Goal: Task Accomplishment & Management: Use online tool/utility

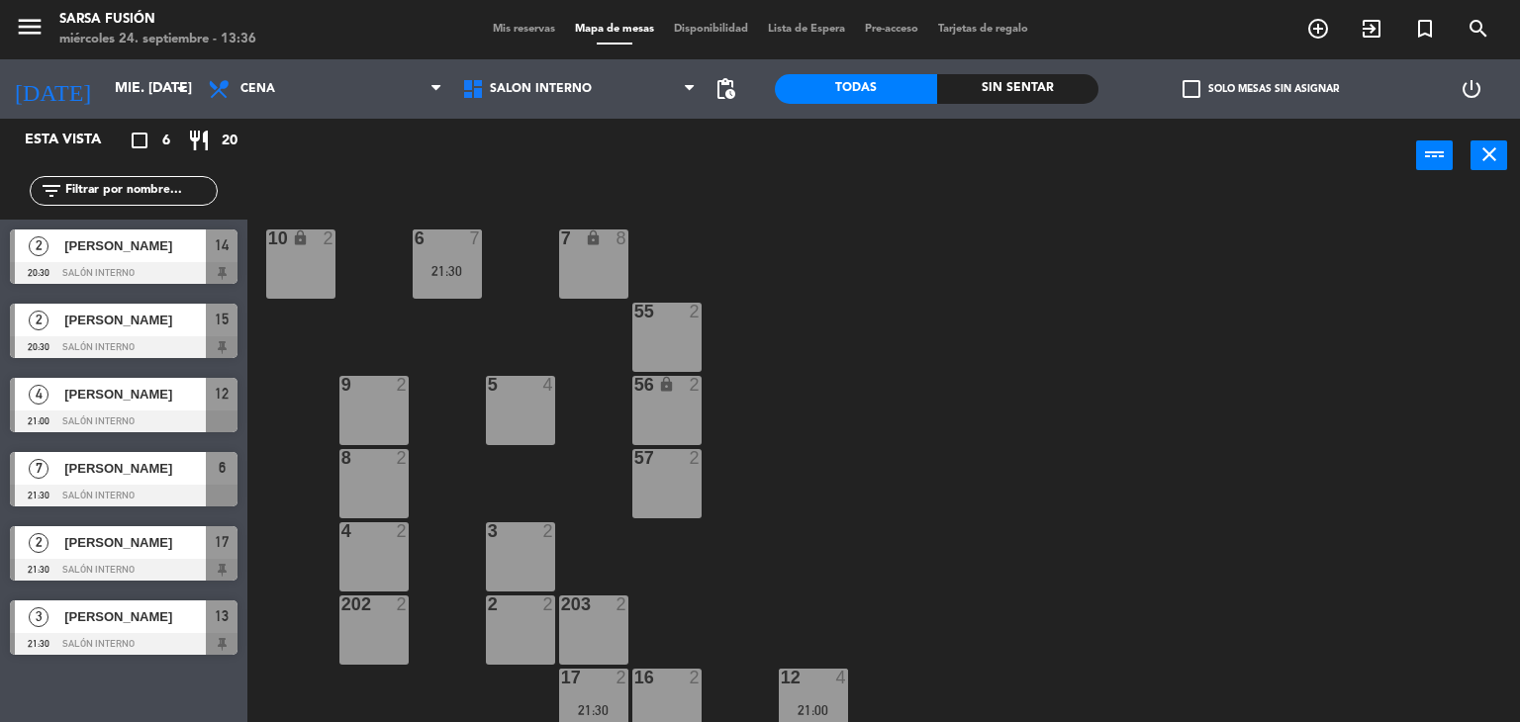
click at [816, 336] on div "6 7 21:30 7 lock 8 10 lock 2 55 2 9 2 5 4 56 lock 2 8 2 57 2 4 2 3 2 202 2 2 2 …" at bounding box center [891, 458] width 1258 height 529
click at [123, 94] on input "mié. [DATE]" at bounding box center [199, 89] width 188 height 36
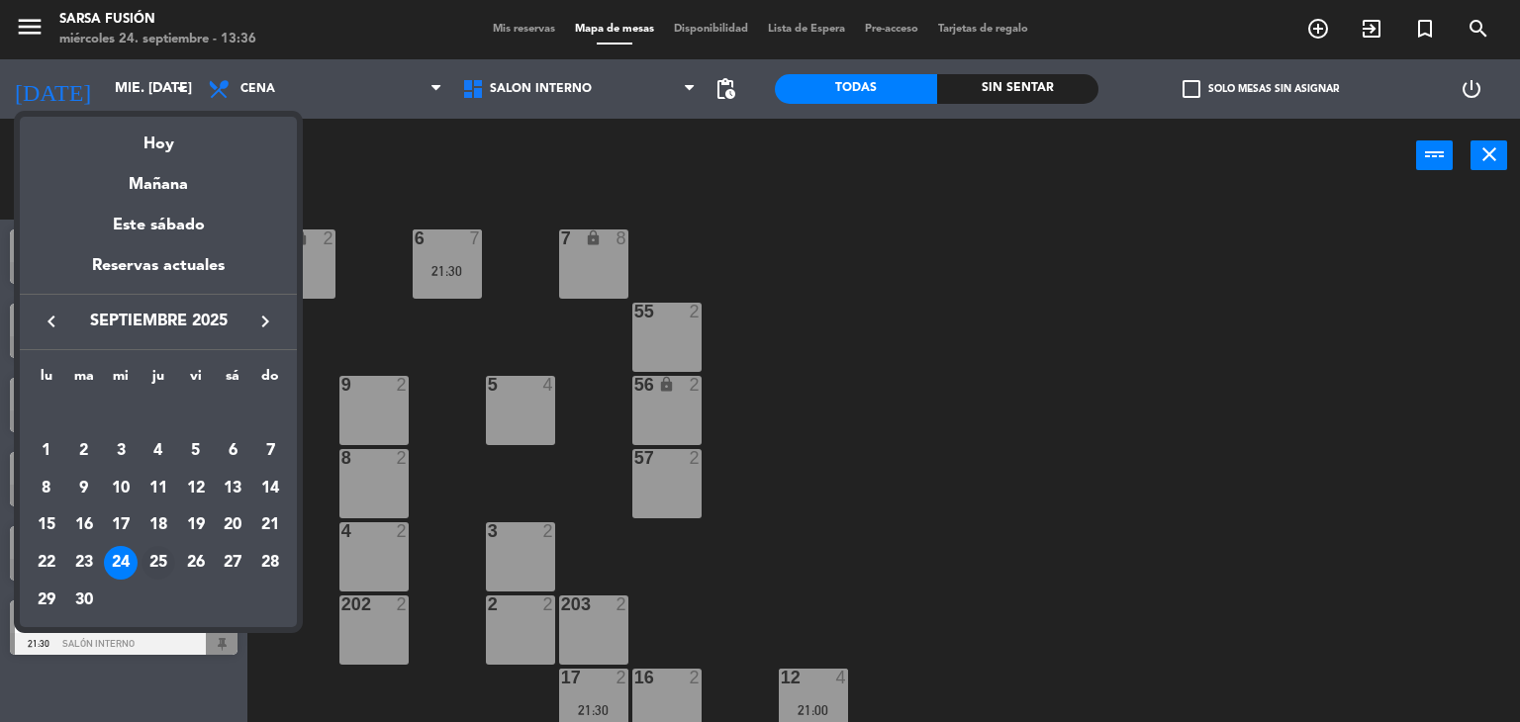
click at [155, 559] on div "25" at bounding box center [158, 563] width 34 height 34
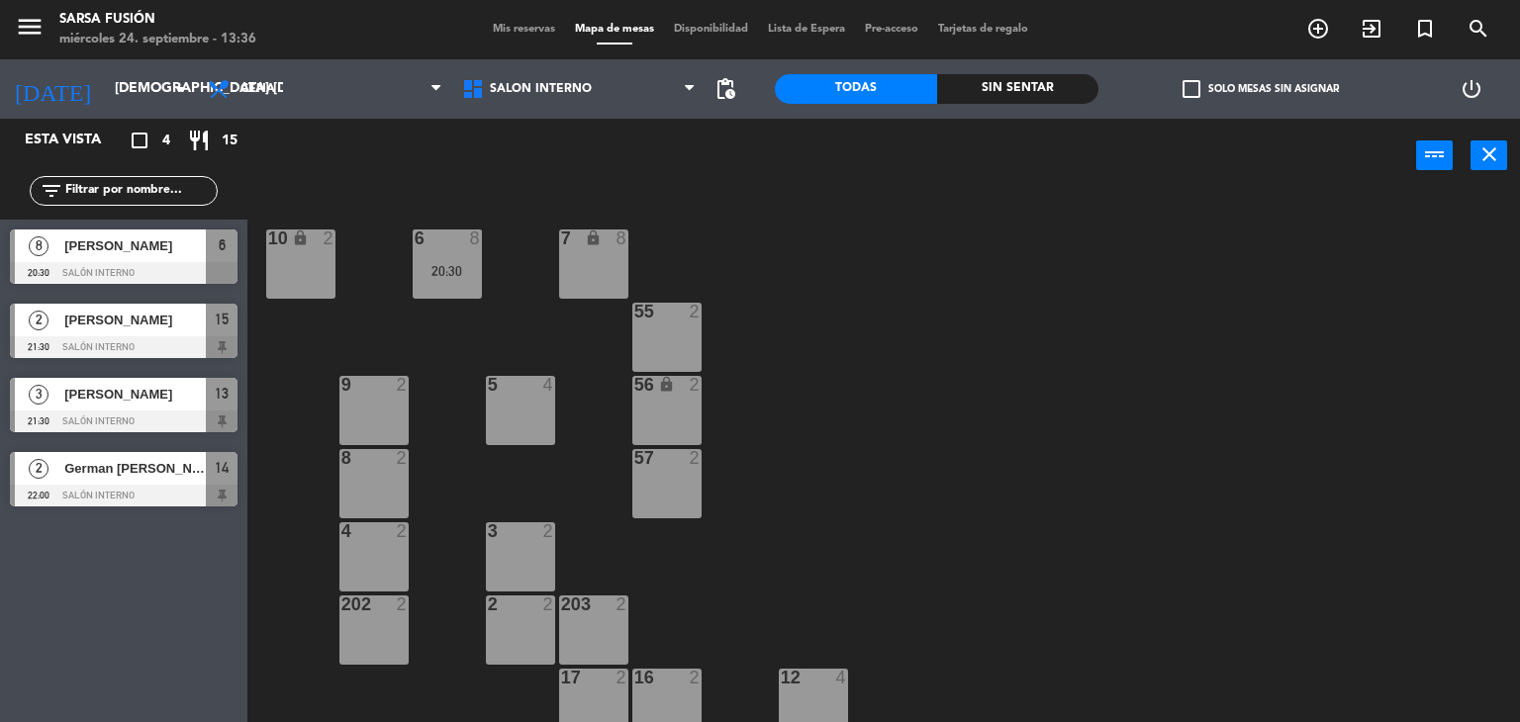
click at [851, 437] on div "6 8 20:30 7 lock 8 10 lock 2 55 2 9 2 5 4 56 lock 2 8 2 57 2 4 2 3 2 202 2 2 2 …" at bounding box center [891, 458] width 1258 height 529
click at [115, 106] on input "[DEMOGRAPHIC_DATA] [DATE]" at bounding box center [199, 89] width 188 height 36
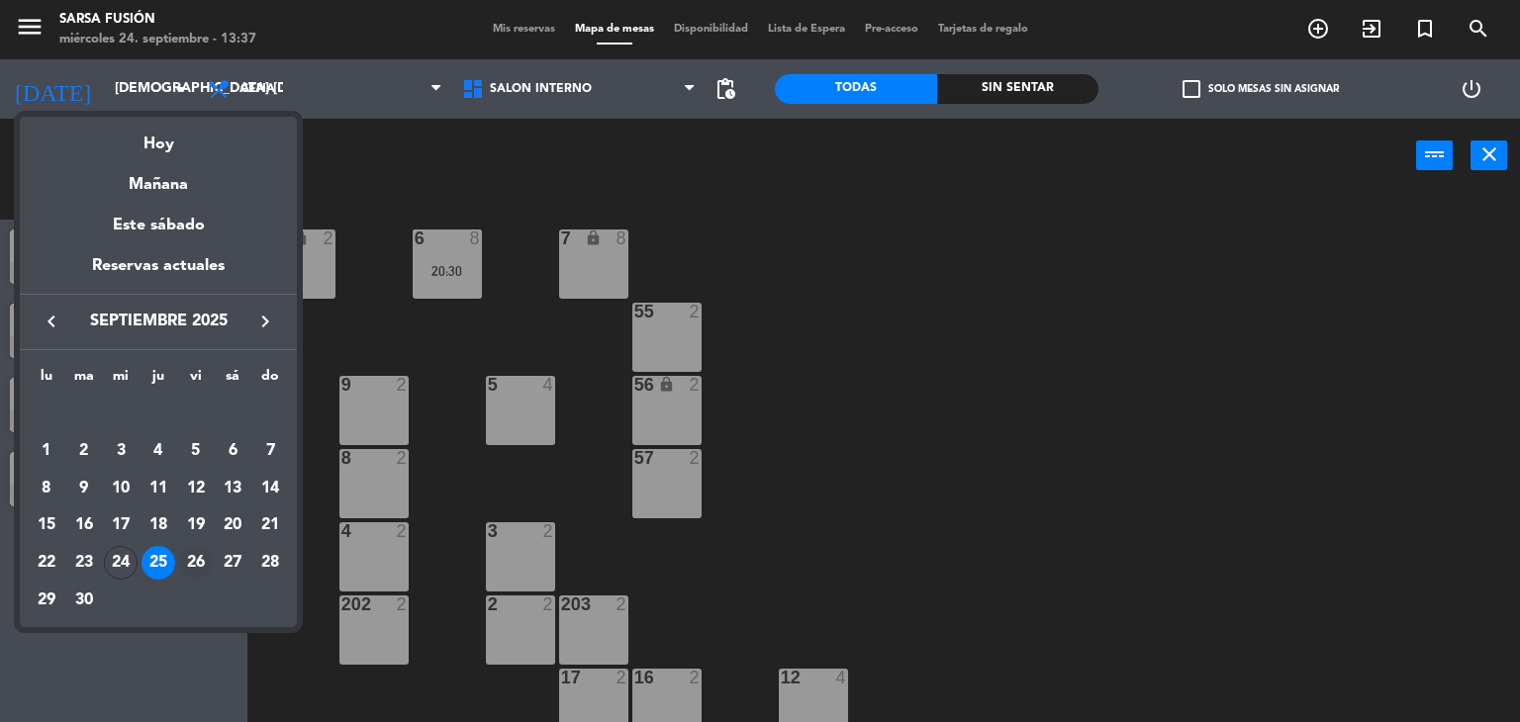
click at [202, 557] on div "26" at bounding box center [196, 563] width 34 height 34
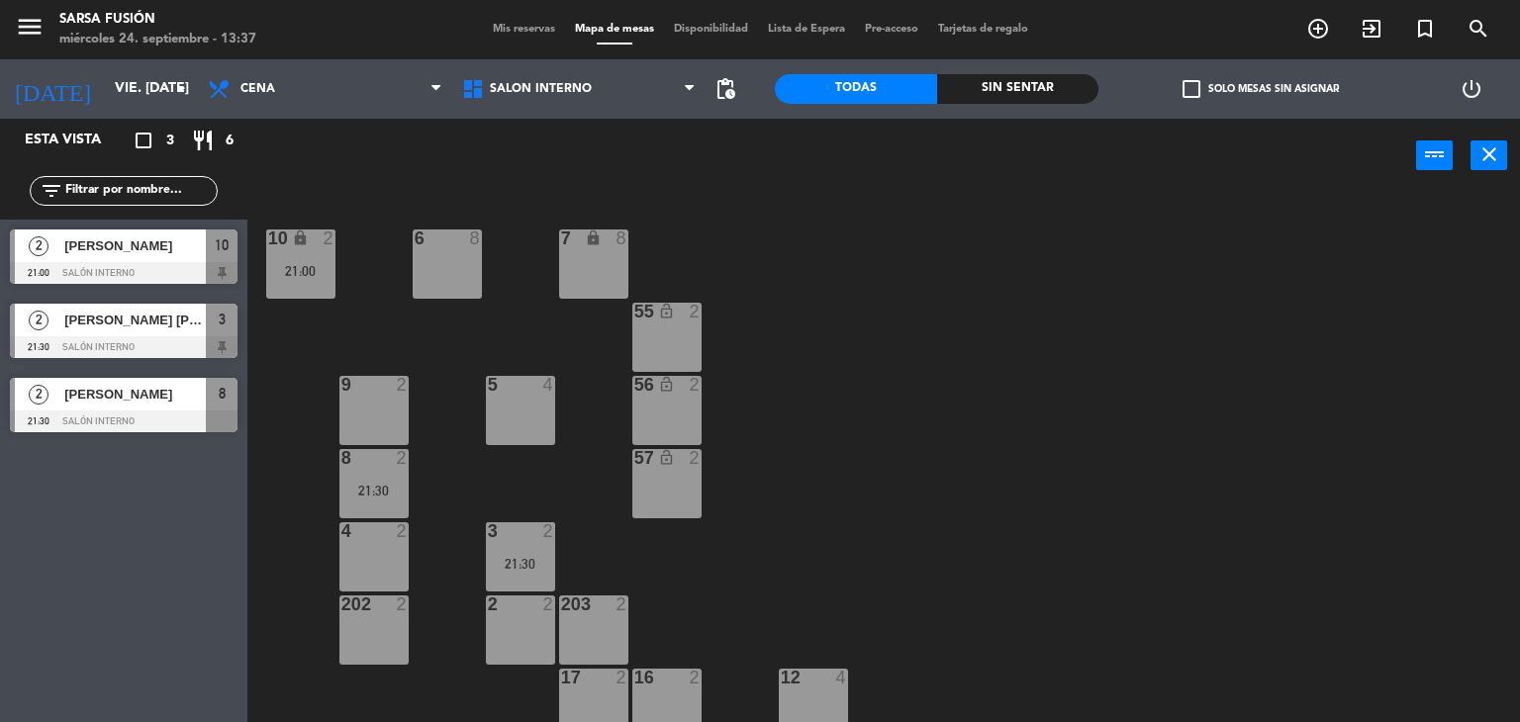
click at [823, 270] on div "6 8 7 lock 8 10 lock 2 21:00 55 lock_open 2 9 2 5 4 56 lock_open 2 8 2 21:30 57…" at bounding box center [891, 458] width 1258 height 529
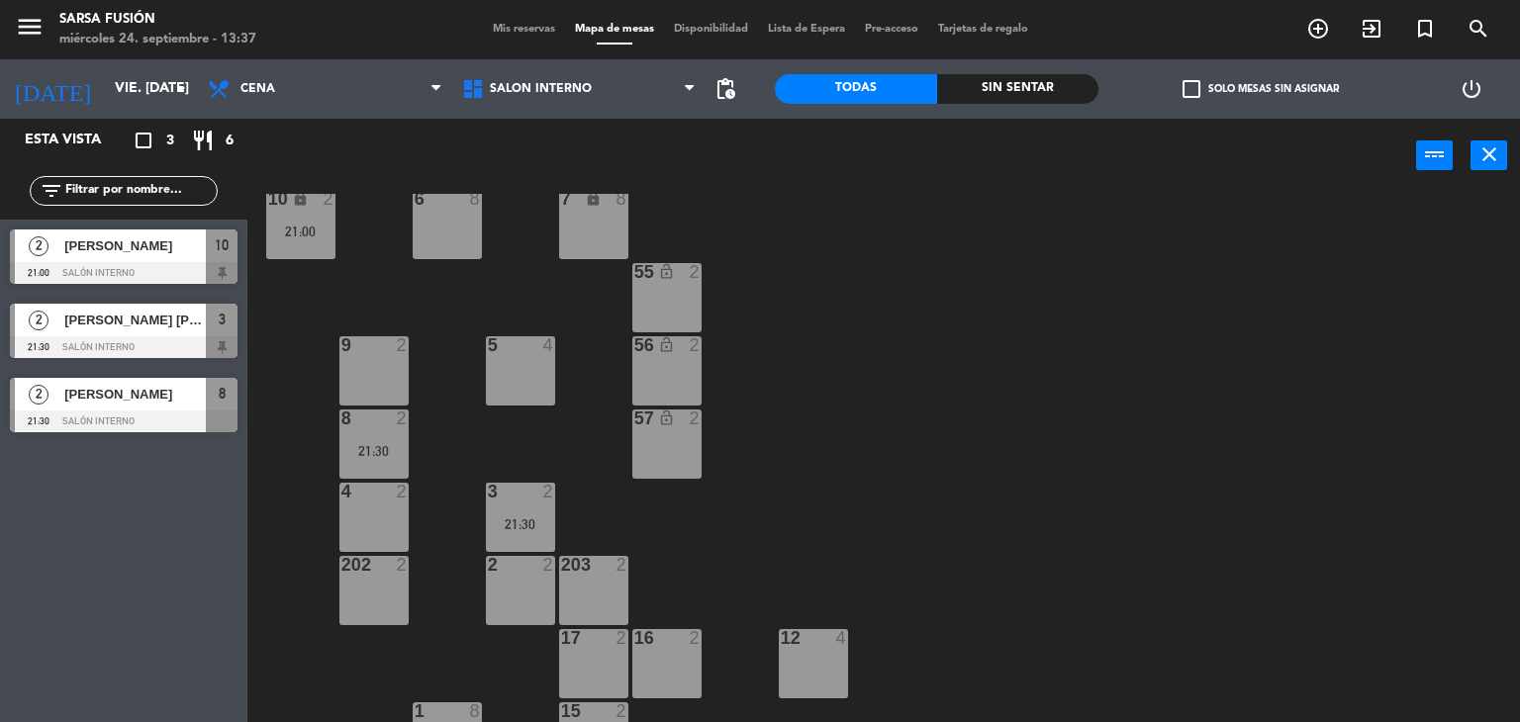
scroll to position [160, 0]
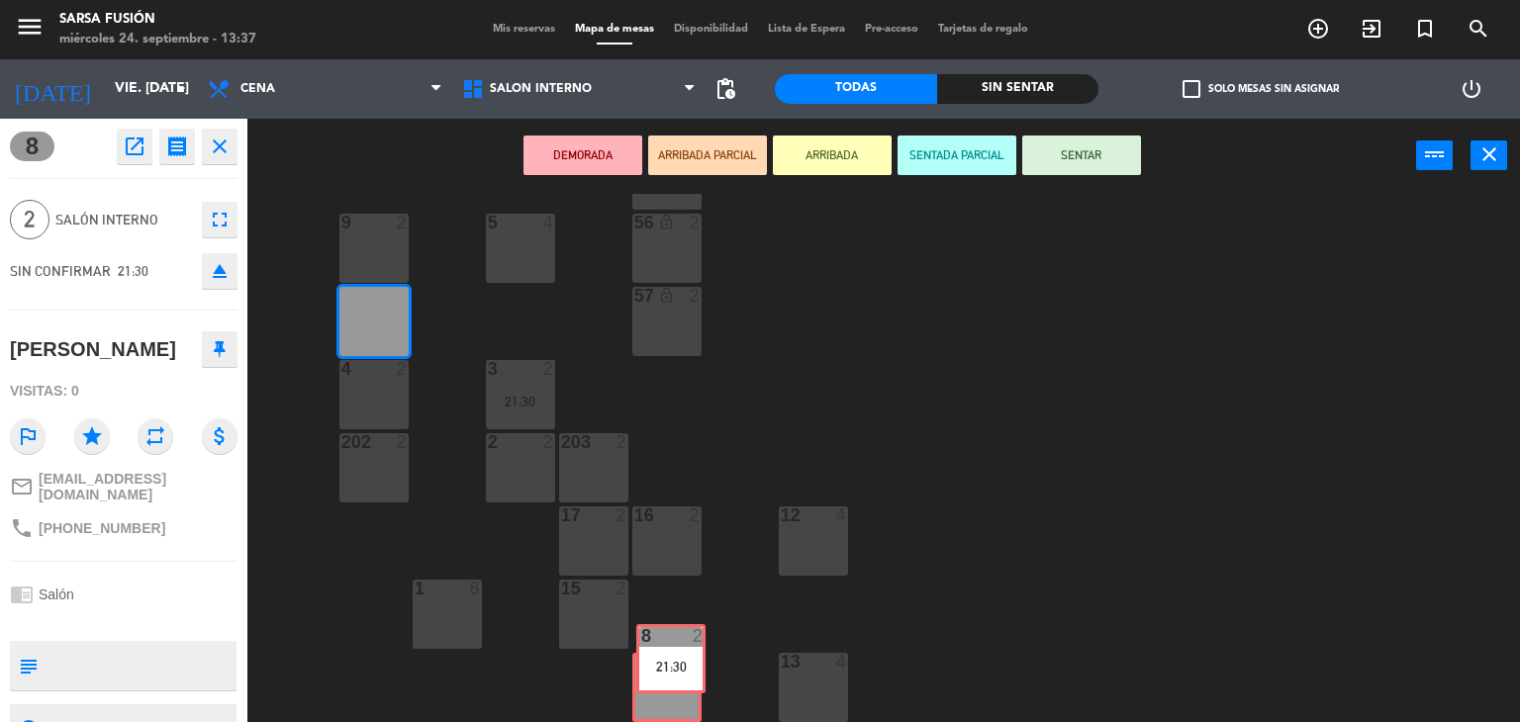
drag, startPoint x: 392, startPoint y: 326, endPoint x: 684, endPoint y: 670, distance: 451.4
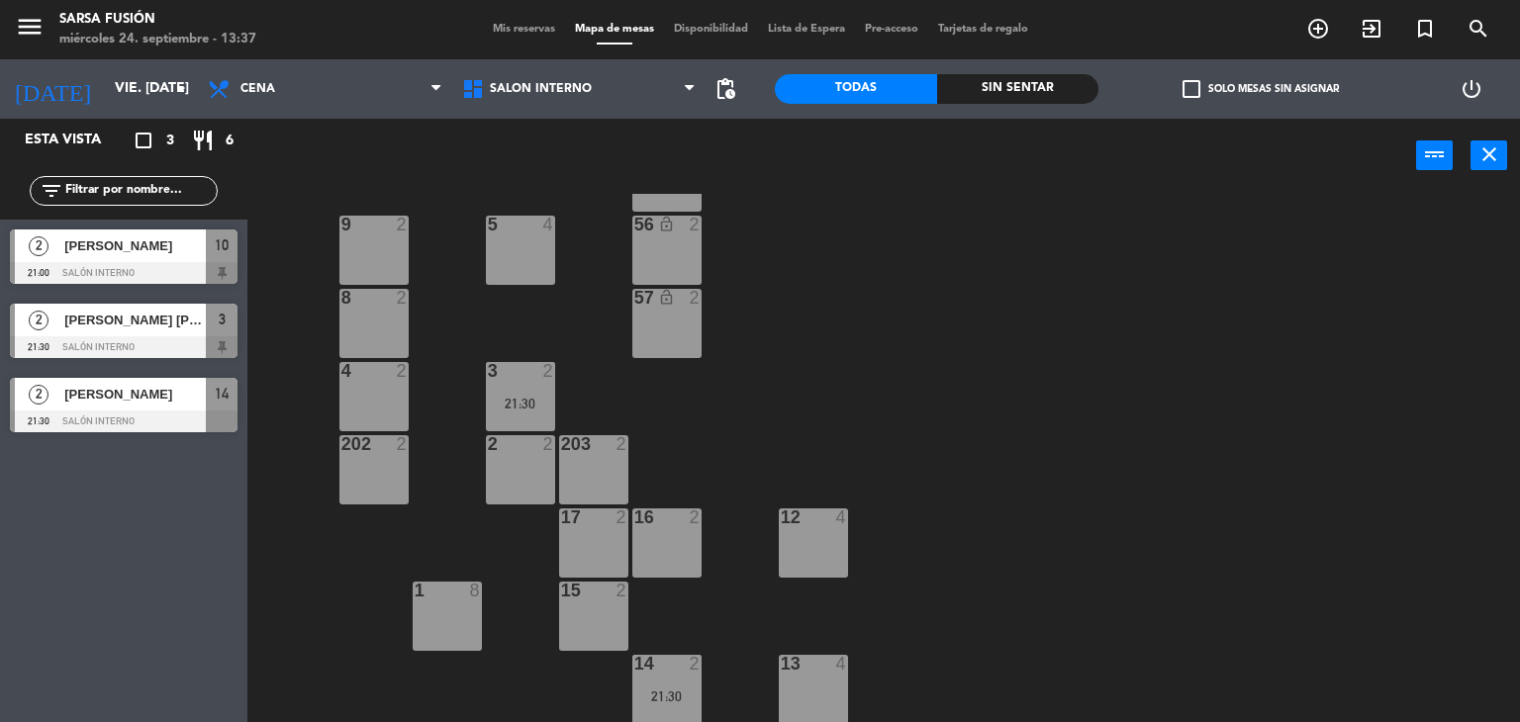
scroll to position [0, 0]
click at [876, 467] on div "6 8 7 lock 8 10 lock 2 21:00 55 lock_open 2 9 2 5 4 56 lock_open 2 8 2 57 lock_…" at bounding box center [891, 458] width 1258 height 529
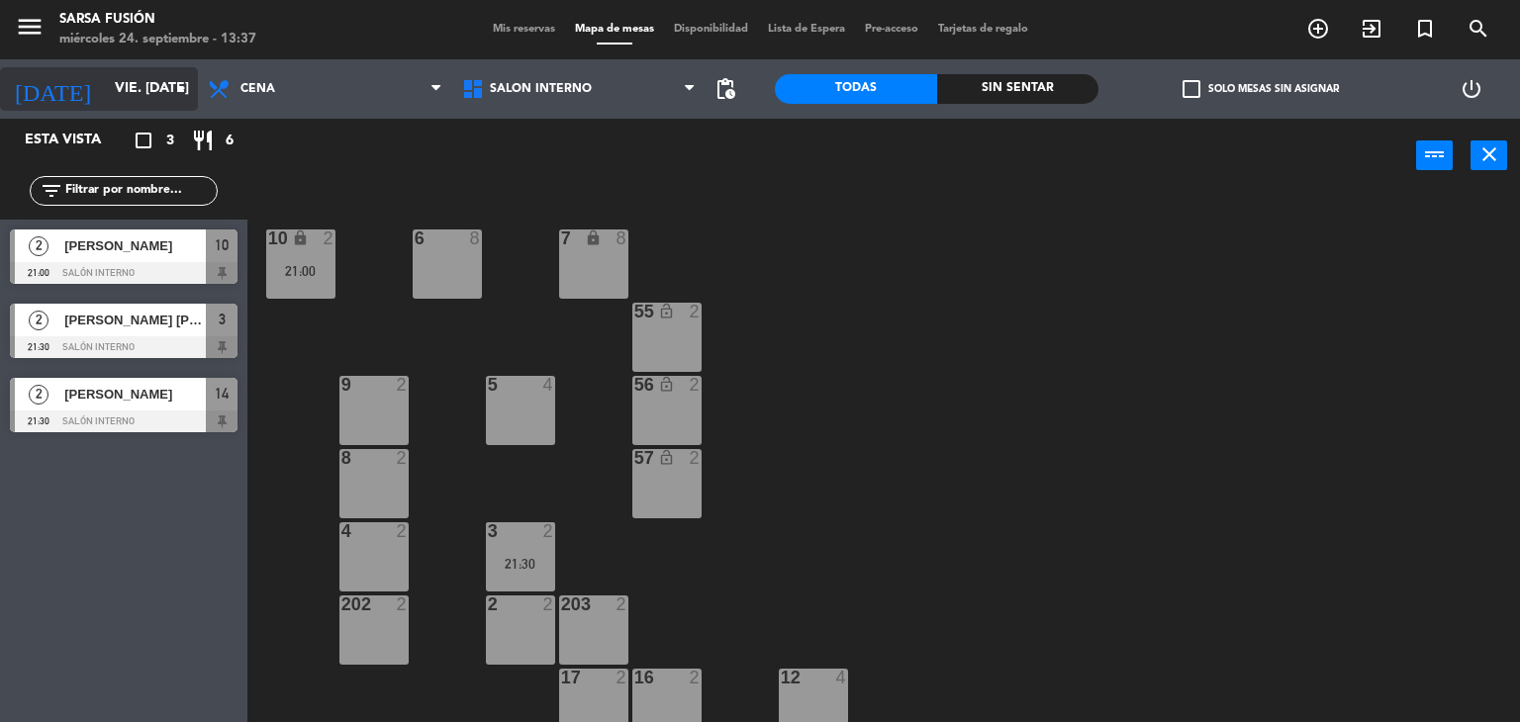
click at [108, 88] on input "vie. [DATE]" at bounding box center [199, 89] width 188 height 36
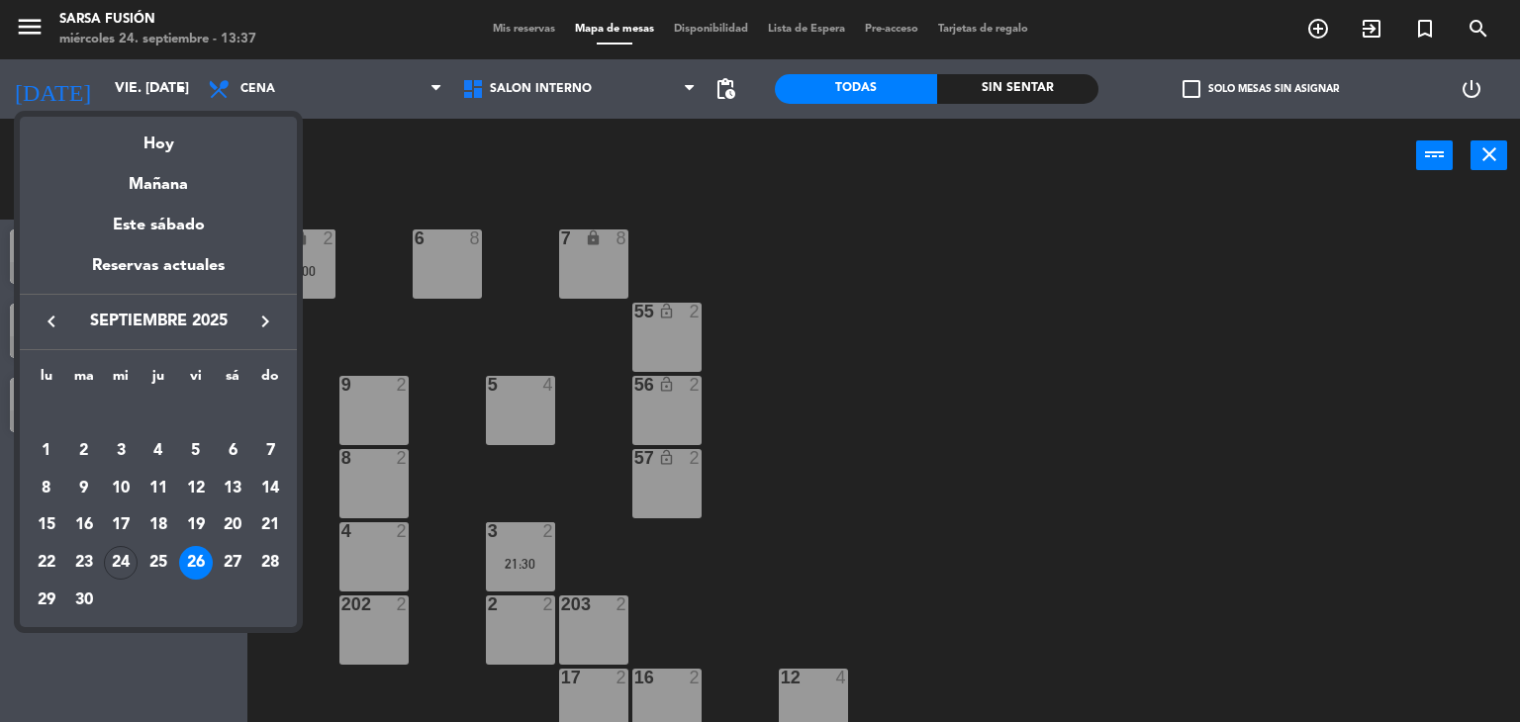
click at [270, 324] on icon "keyboard_arrow_right" at bounding box center [265, 322] width 24 height 24
click at [128, 480] on div "8" at bounding box center [121, 489] width 34 height 34
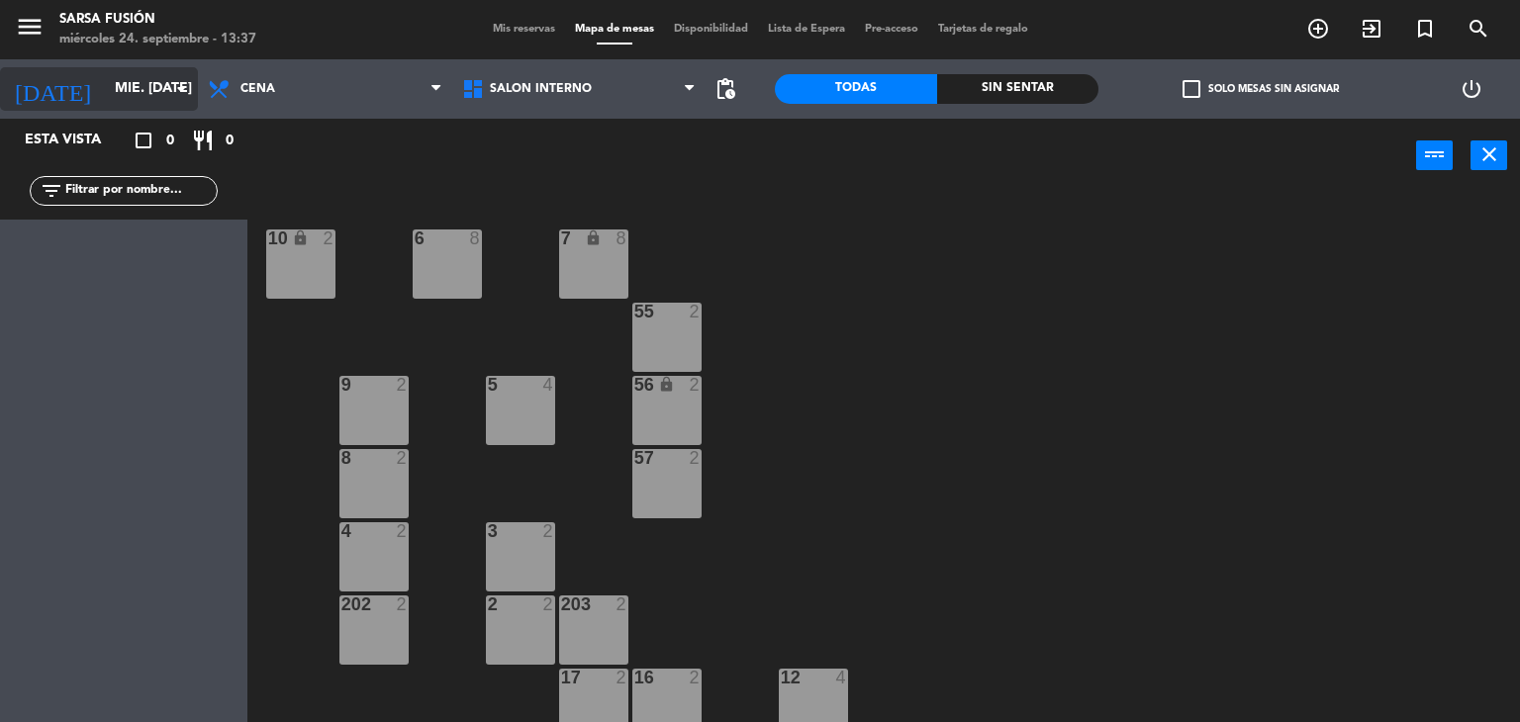
click at [124, 98] on input "mié. [DATE]" at bounding box center [199, 89] width 188 height 36
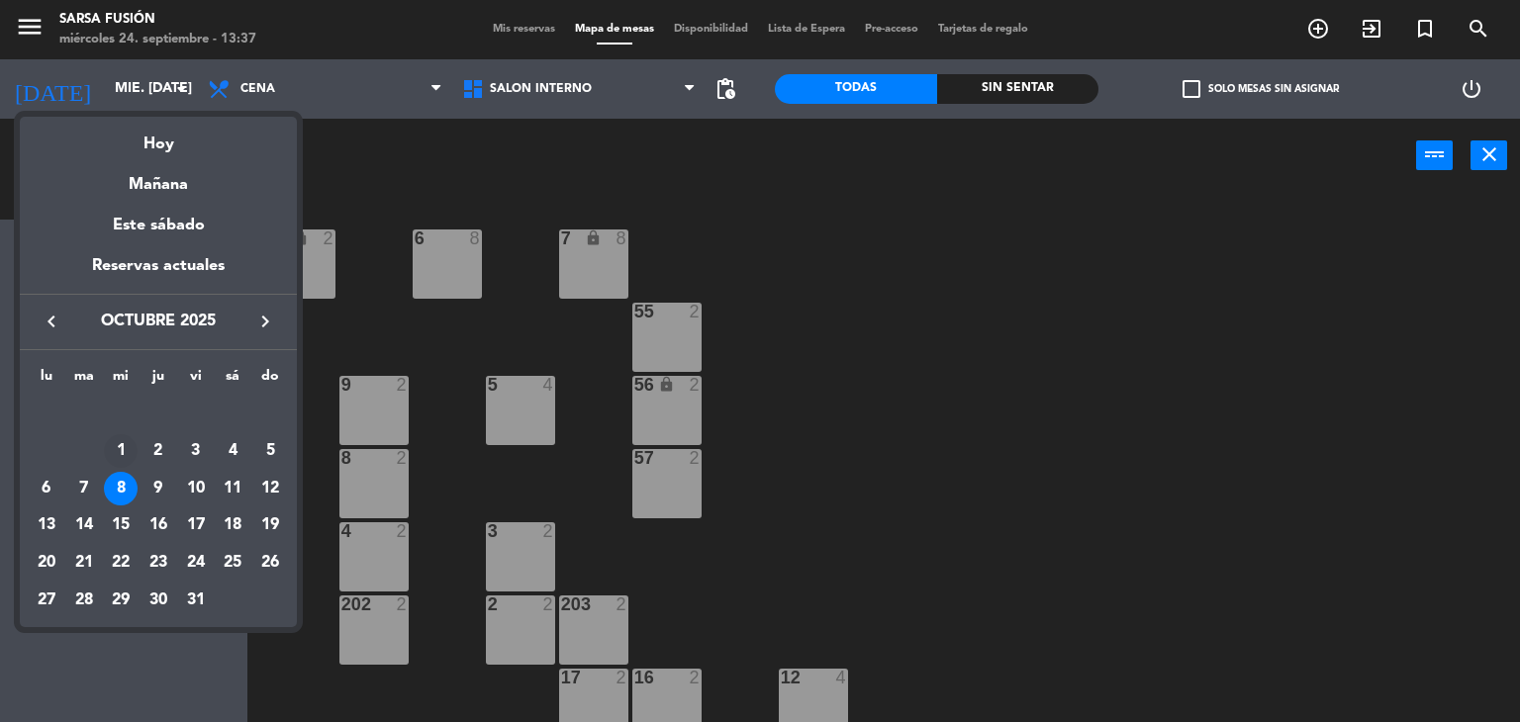
click at [127, 447] on div "1" at bounding box center [121, 451] width 34 height 34
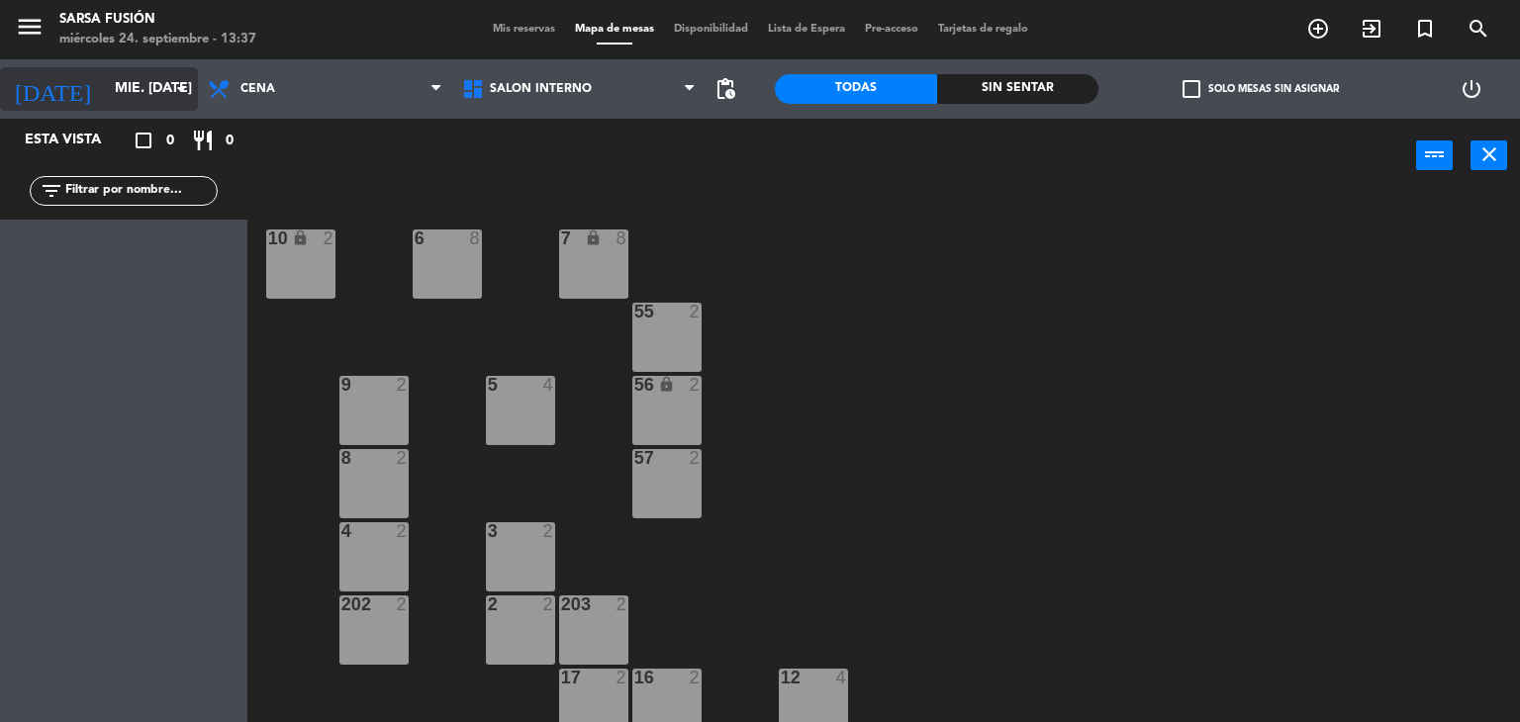
click at [157, 97] on input "mié. [DATE]" at bounding box center [199, 89] width 188 height 36
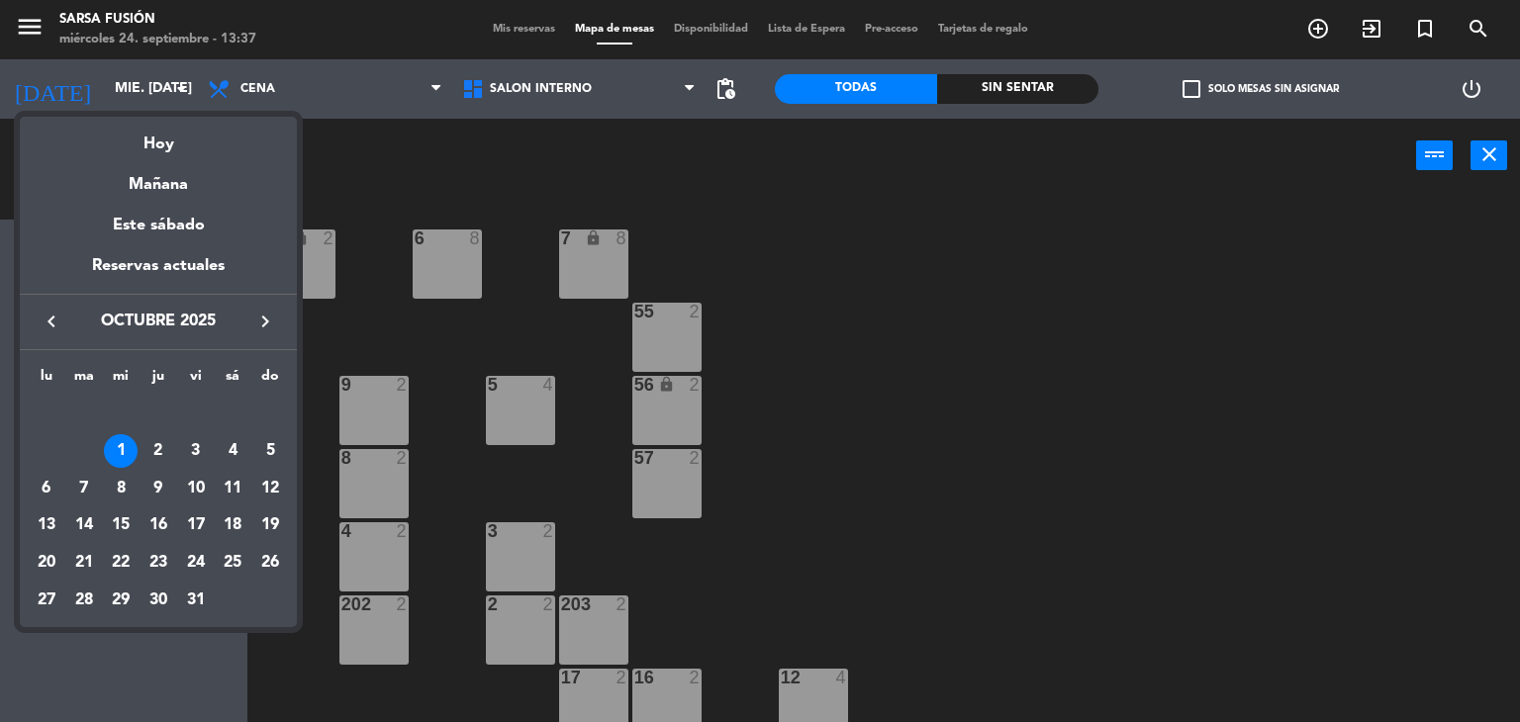
click at [59, 318] on icon "keyboard_arrow_left" at bounding box center [52, 322] width 24 height 24
click at [154, 565] on div "25" at bounding box center [158, 563] width 34 height 34
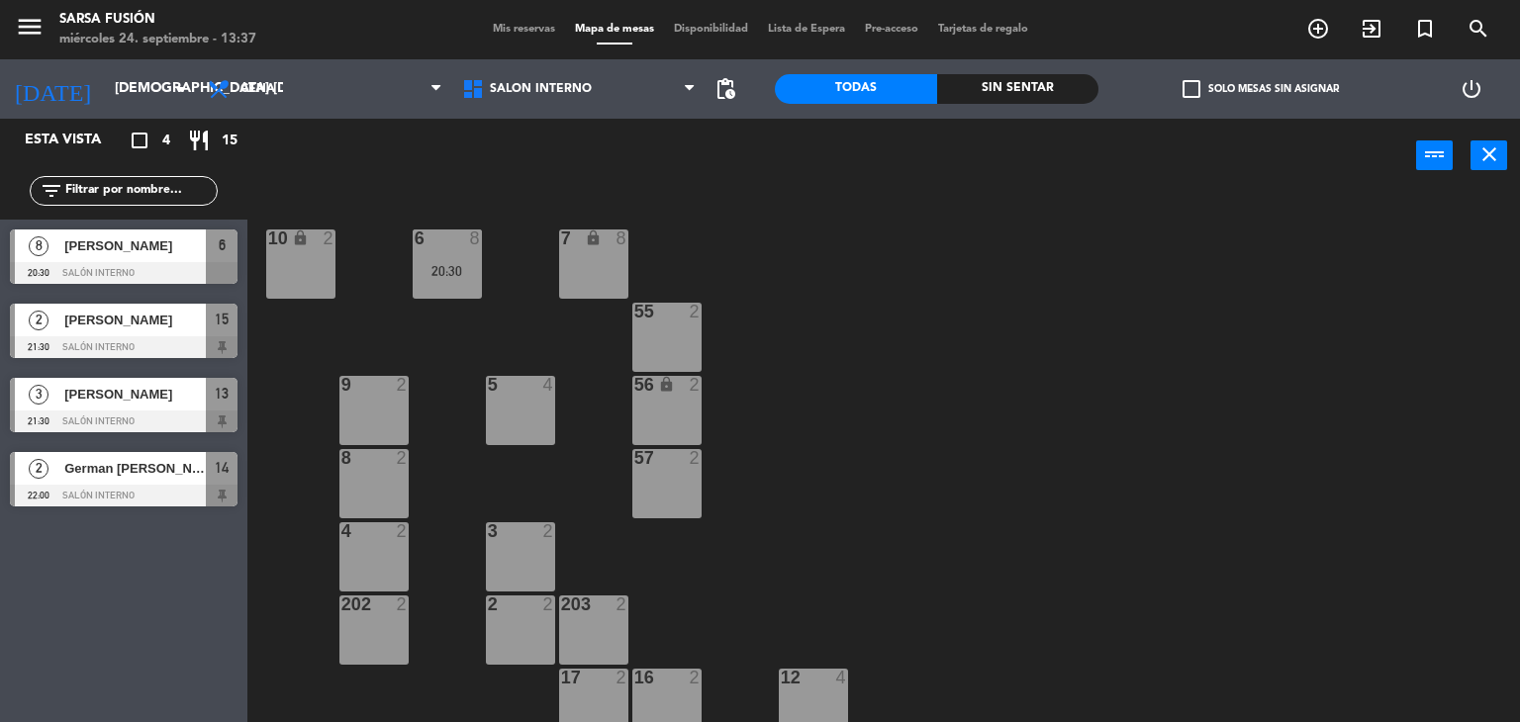
click at [834, 425] on div "6 8 20:30 7 lock 8 10 lock 2 55 2 9 2 5 4 56 lock 2 8 2 57 2 4 2 3 2 202 2 2 2 …" at bounding box center [891, 458] width 1258 height 529
click at [105, 80] on input "[DEMOGRAPHIC_DATA] [DATE]" at bounding box center [199, 89] width 188 height 36
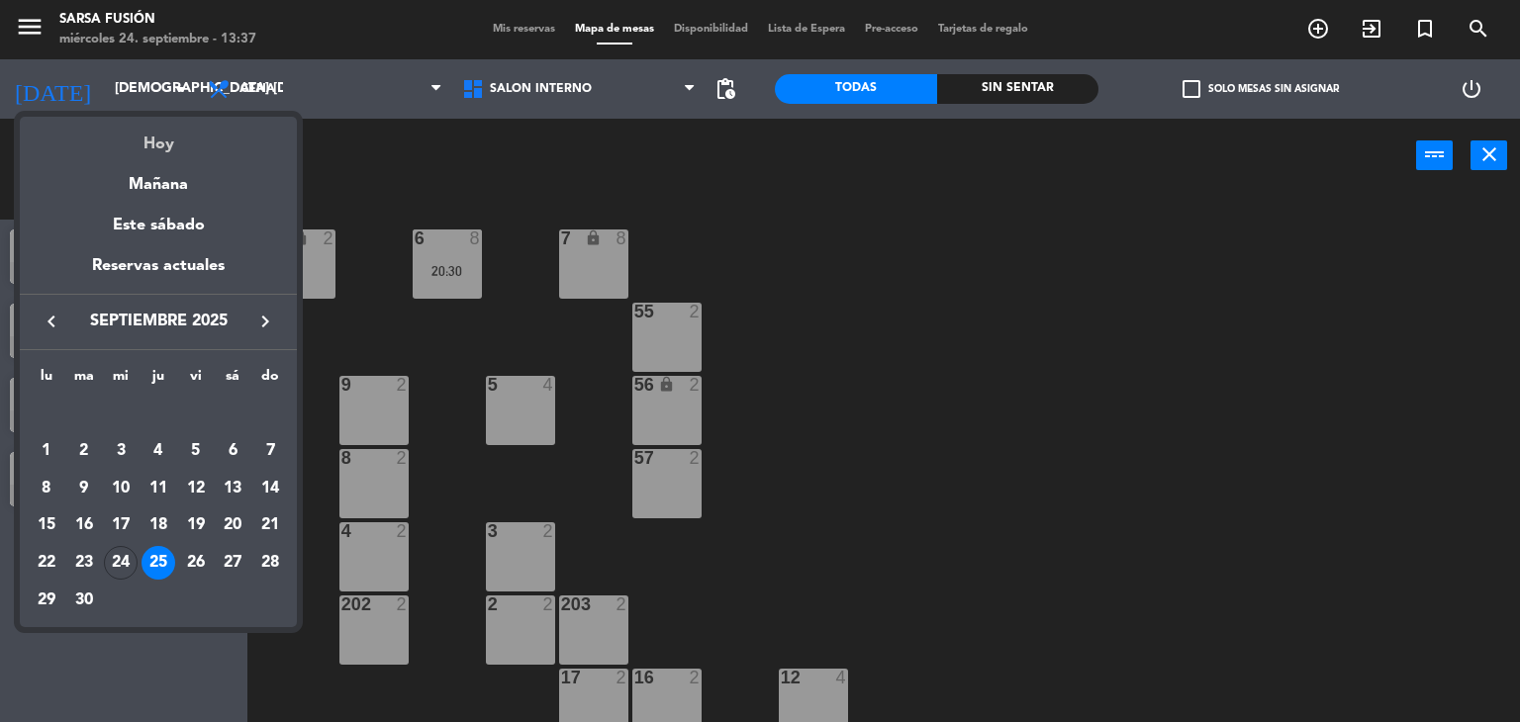
click at [142, 135] on div "Hoy" at bounding box center [158, 137] width 277 height 41
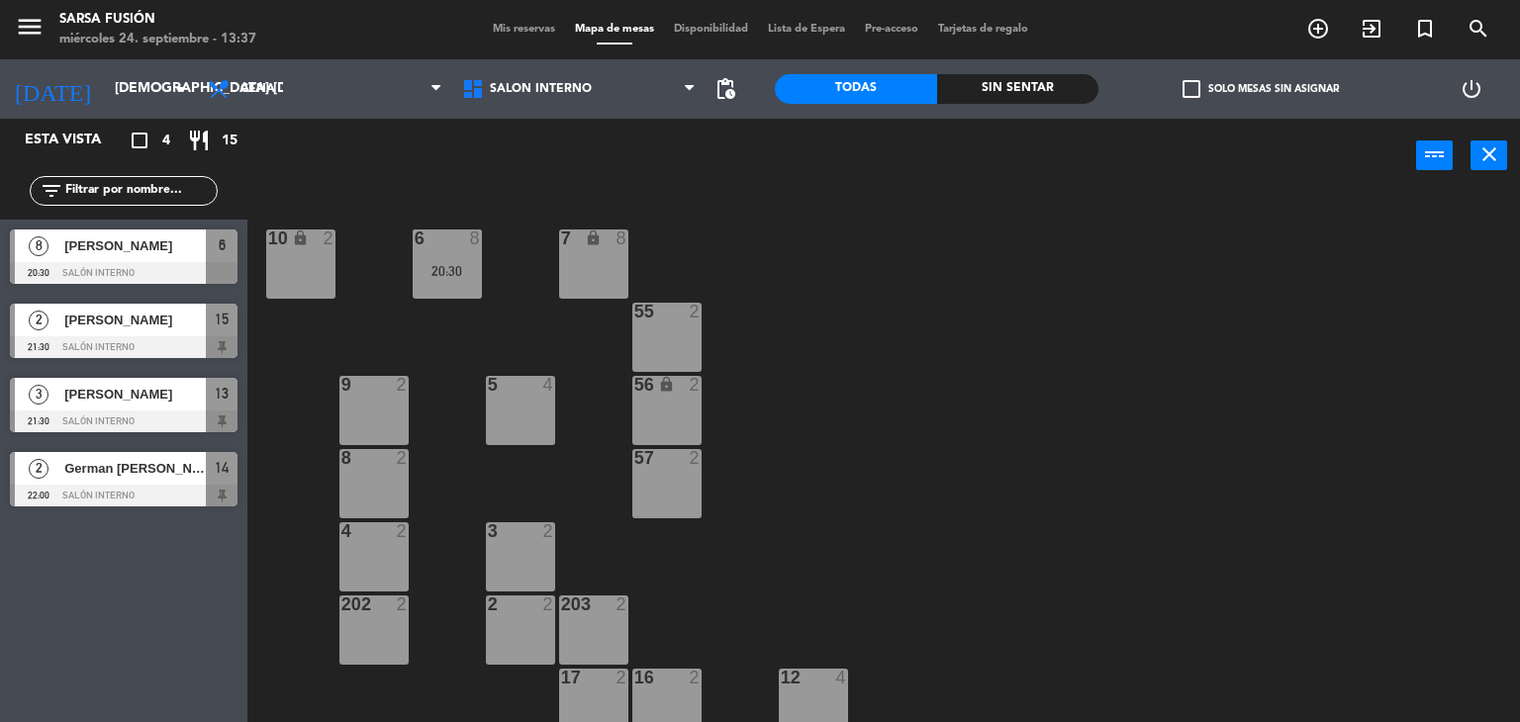
type input "mié. [DATE]"
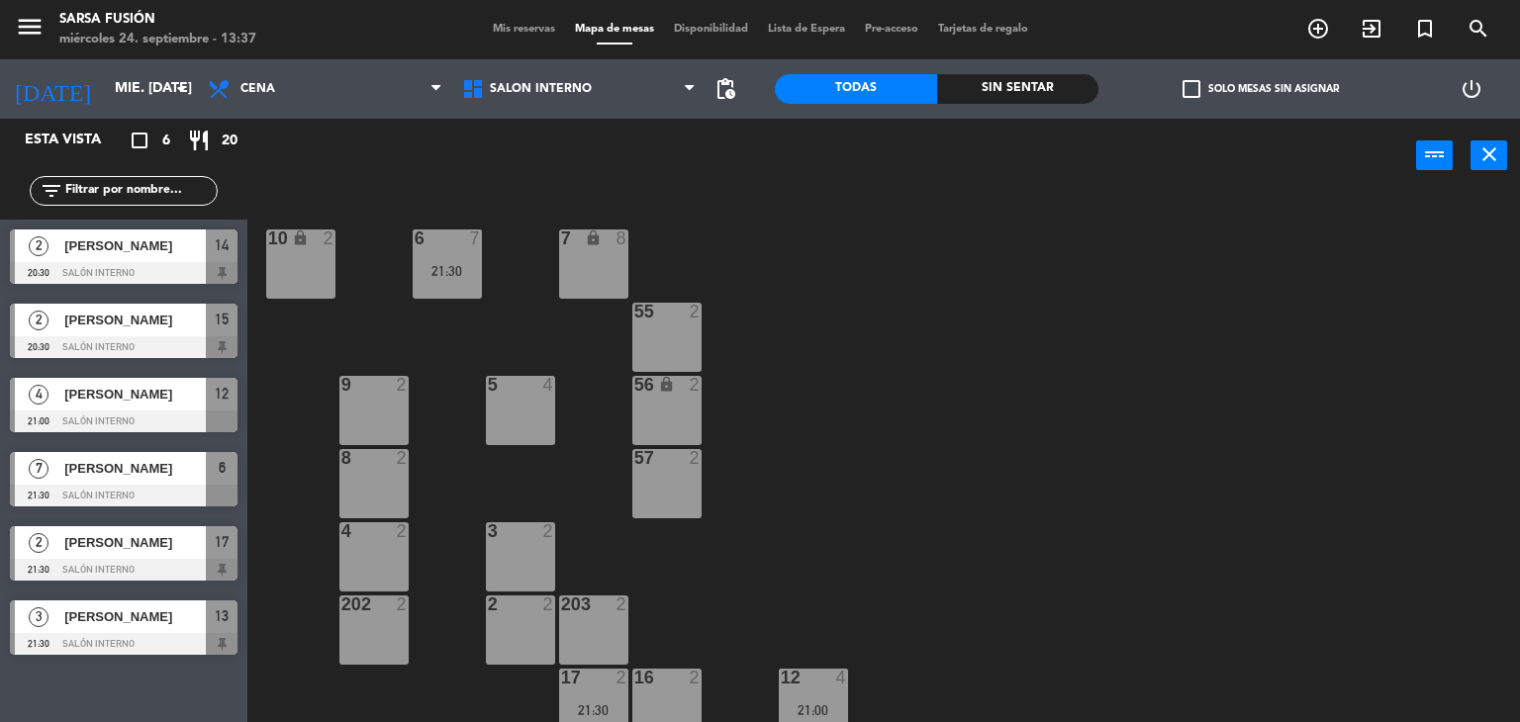
click at [792, 317] on div "6 7 21:30 7 lock 8 10 lock 2 55 2 9 2 5 4 56 lock 2 8 2 57 2 4 2 3 2 202 2 2 2 …" at bounding box center [891, 458] width 1258 height 529
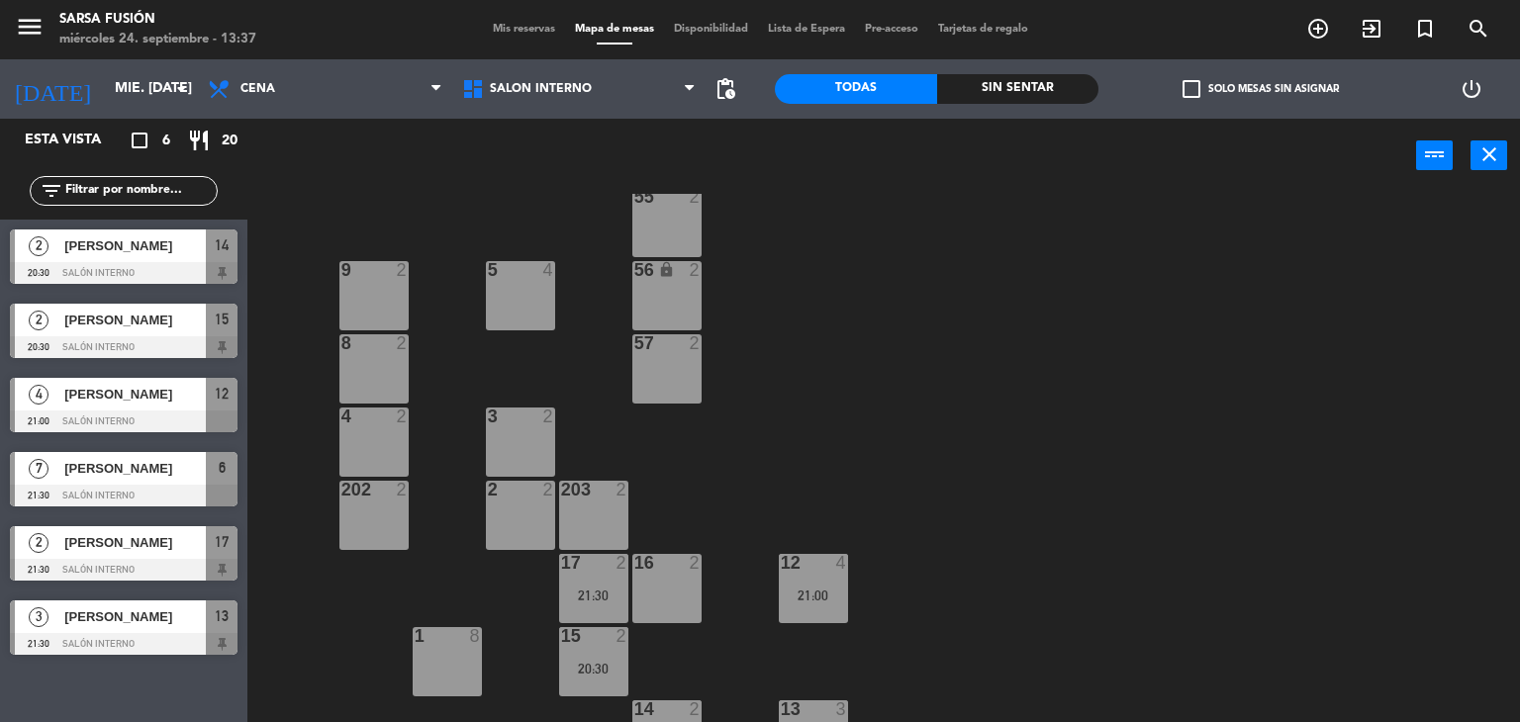
scroll to position [160, 0]
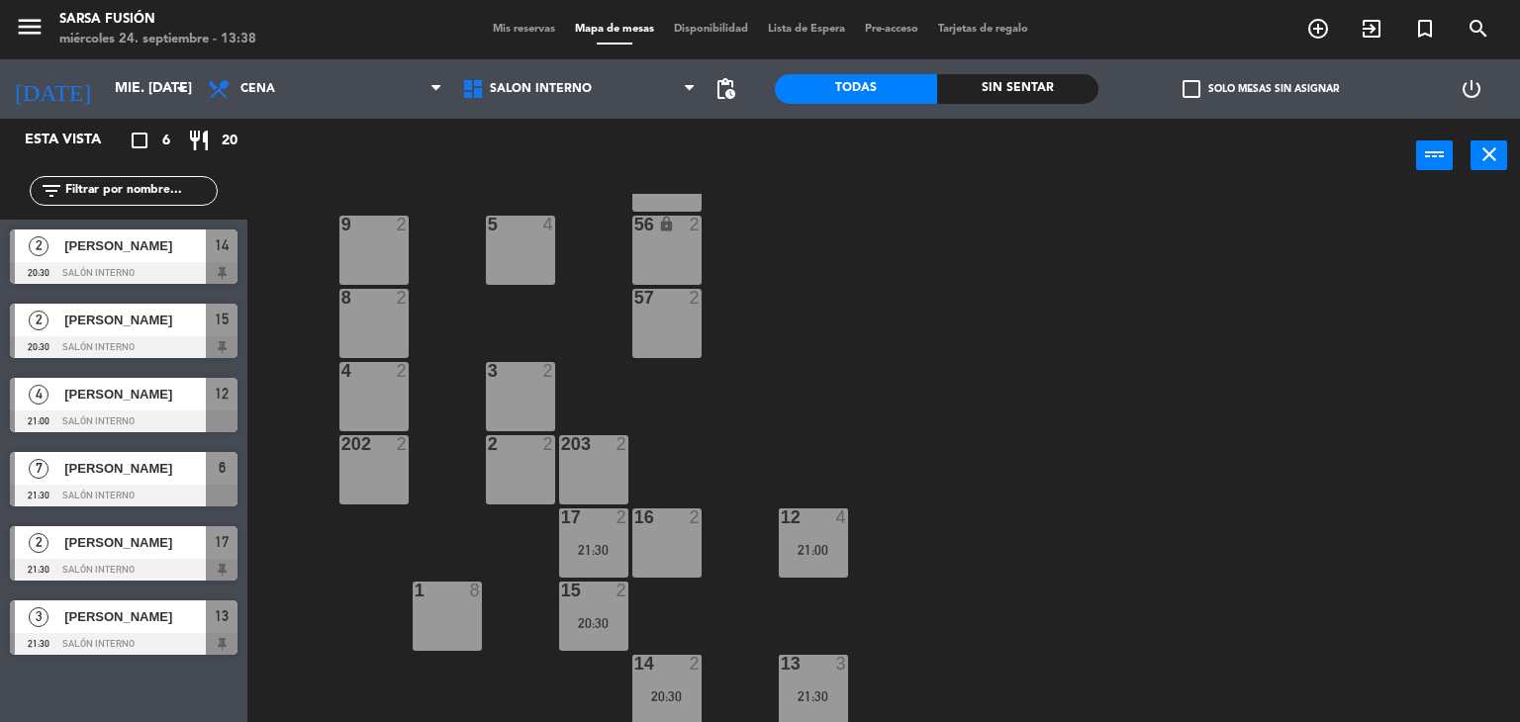
click at [979, 352] on div "6 7 21:30 7 lock 8 10 lock 2 55 2 9 2 5 4 56 lock 2 8 2 57 2 4 2 3 2 202 2 2 2 …" at bounding box center [891, 458] width 1258 height 529
click at [162, 235] on span "[PERSON_NAME]" at bounding box center [134, 245] width 141 height 21
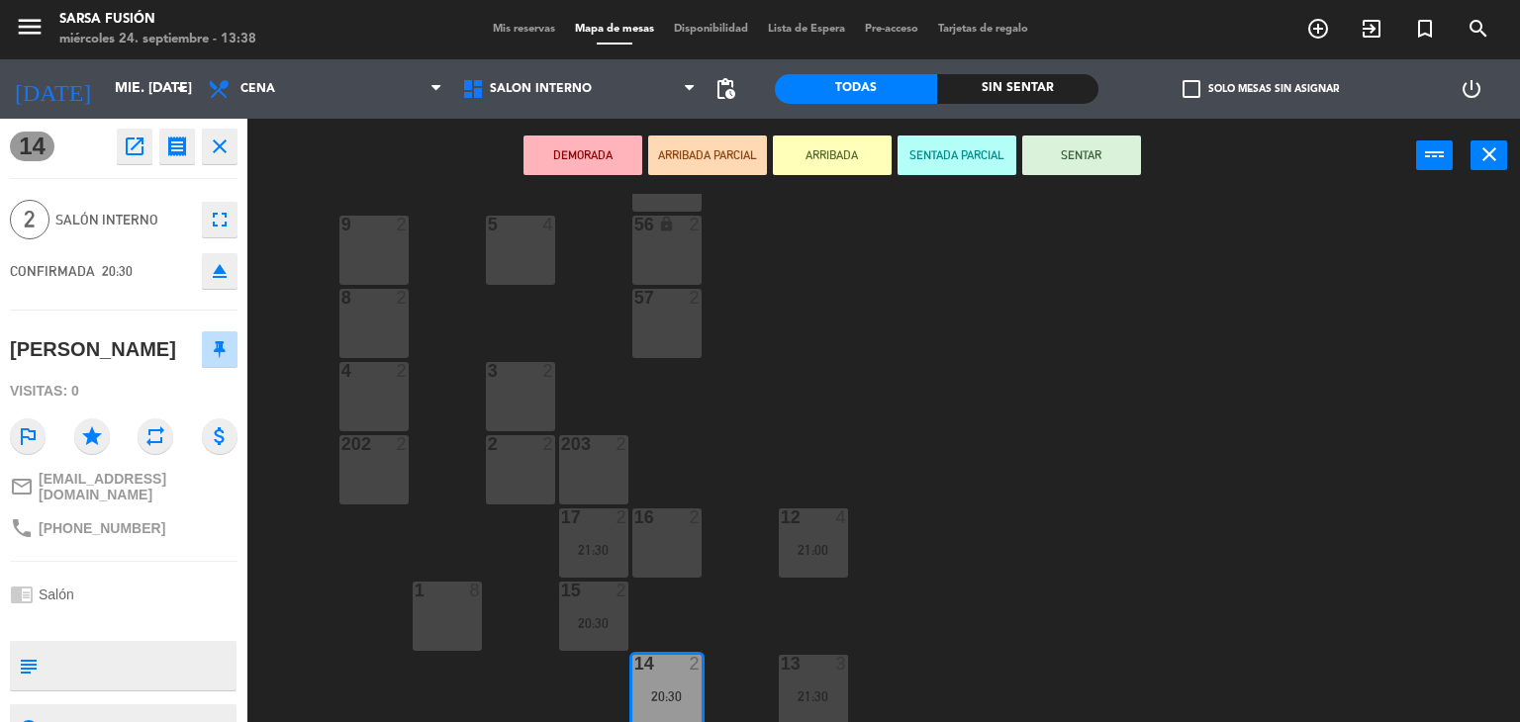
scroll to position [77, 0]
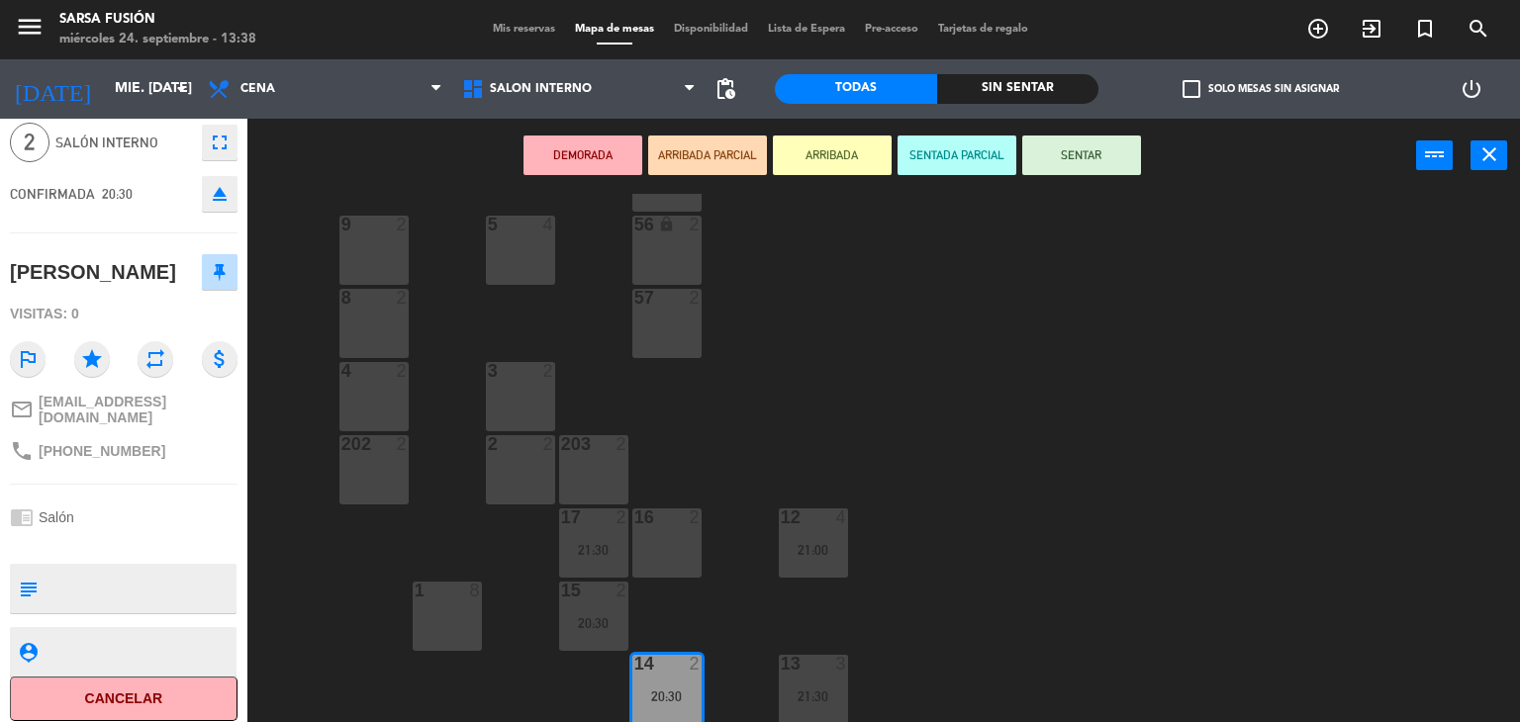
click at [274, 442] on div "6 7 21:30 7 lock 8 10 lock 2 55 2 9 2 5 4 56 lock 2 8 2 57 2 4 2 3 2 202 2 2 2 …" at bounding box center [891, 458] width 1258 height 529
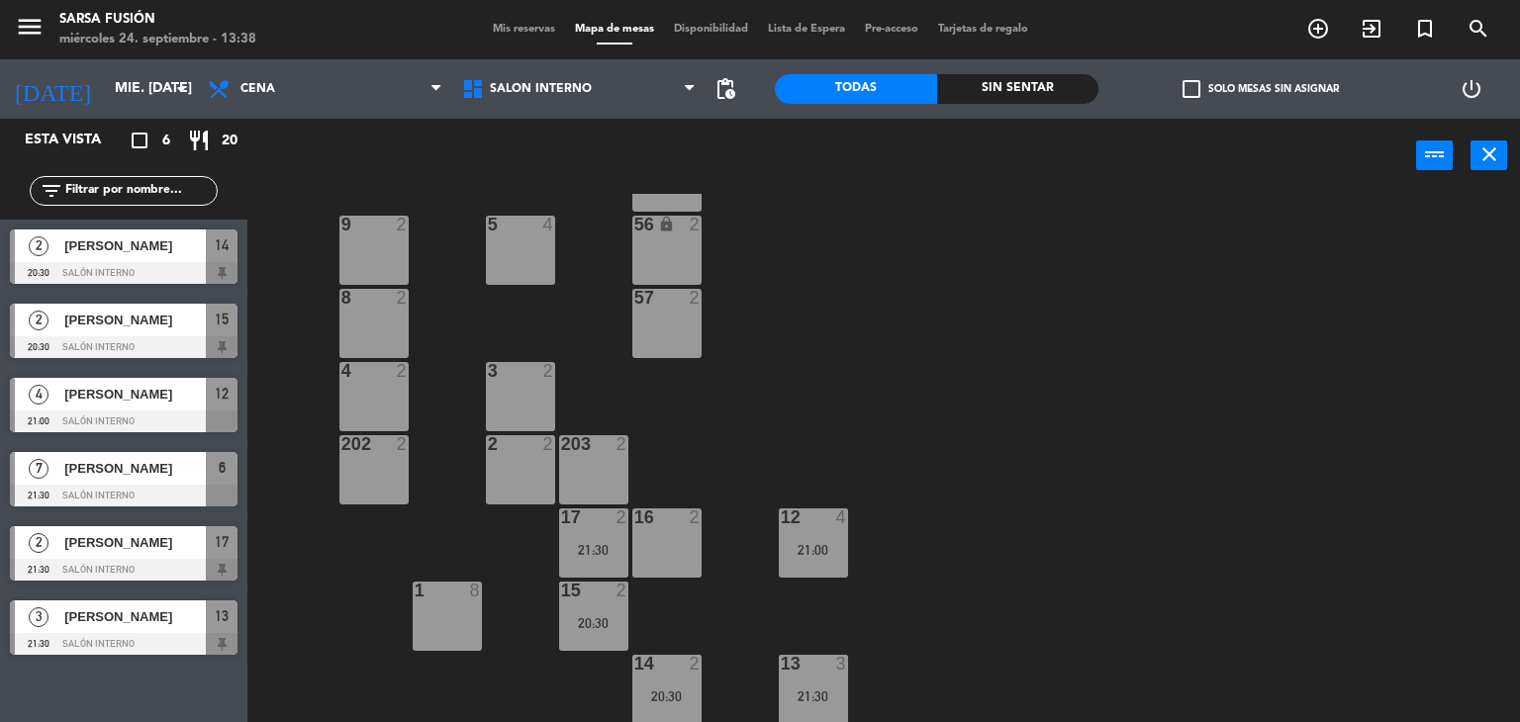
click at [161, 324] on span "[PERSON_NAME]" at bounding box center [134, 320] width 141 height 21
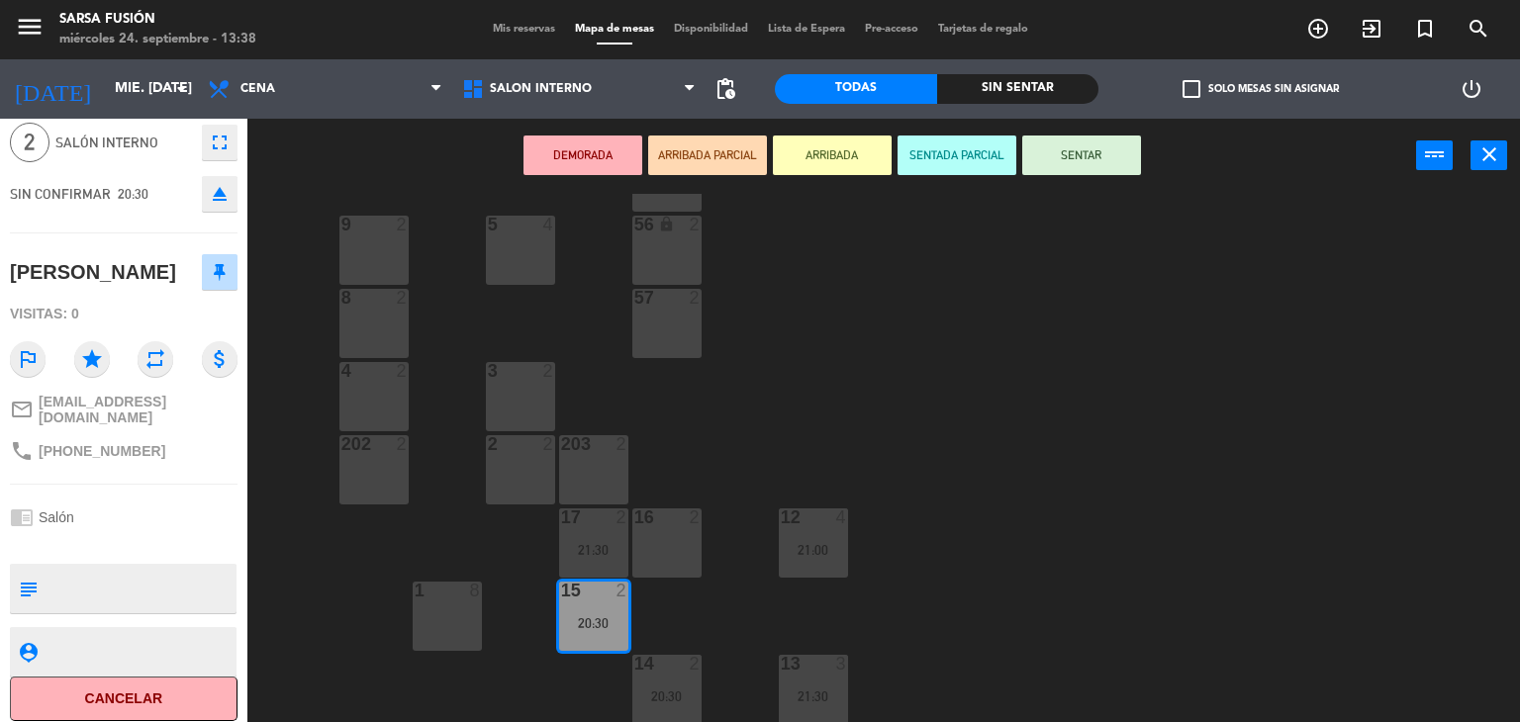
scroll to position [76, 0]
click at [273, 408] on div "6 7 21:30 7 lock 8 10 lock 2 55 2 9 2 5 4 56 lock 2 8 2 57 2 4 2 3 2 202 2 2 2 …" at bounding box center [891, 458] width 1258 height 529
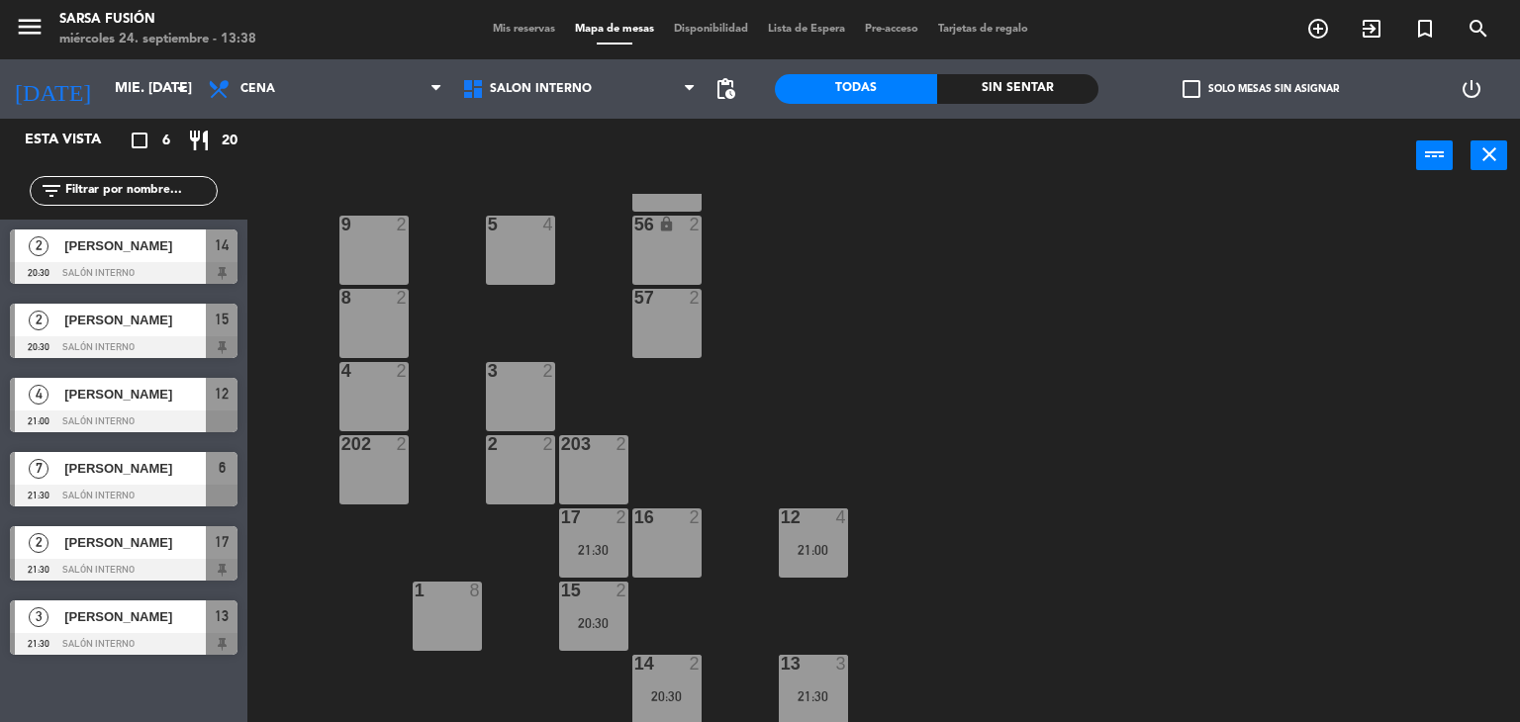
click at [157, 400] on span "[PERSON_NAME]" at bounding box center [134, 394] width 141 height 21
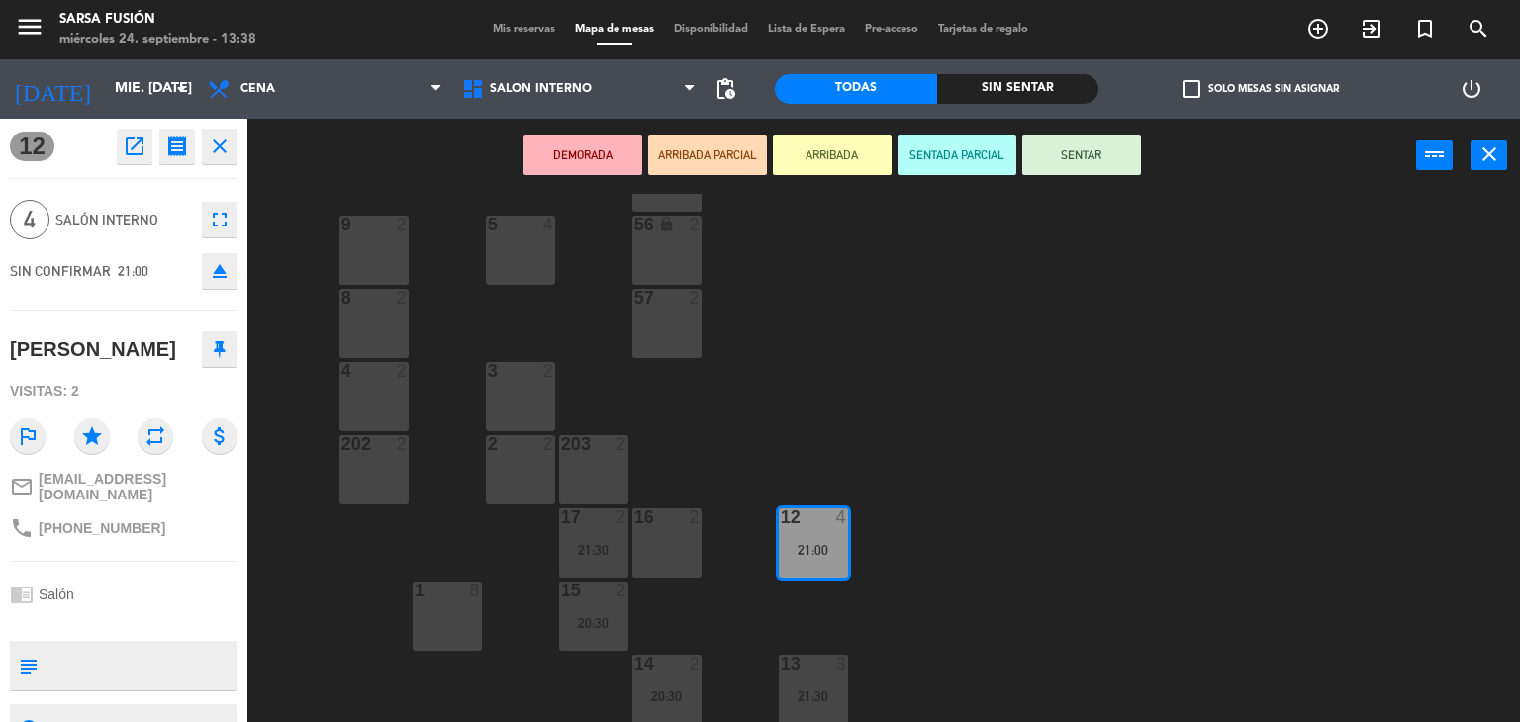
scroll to position [77, 0]
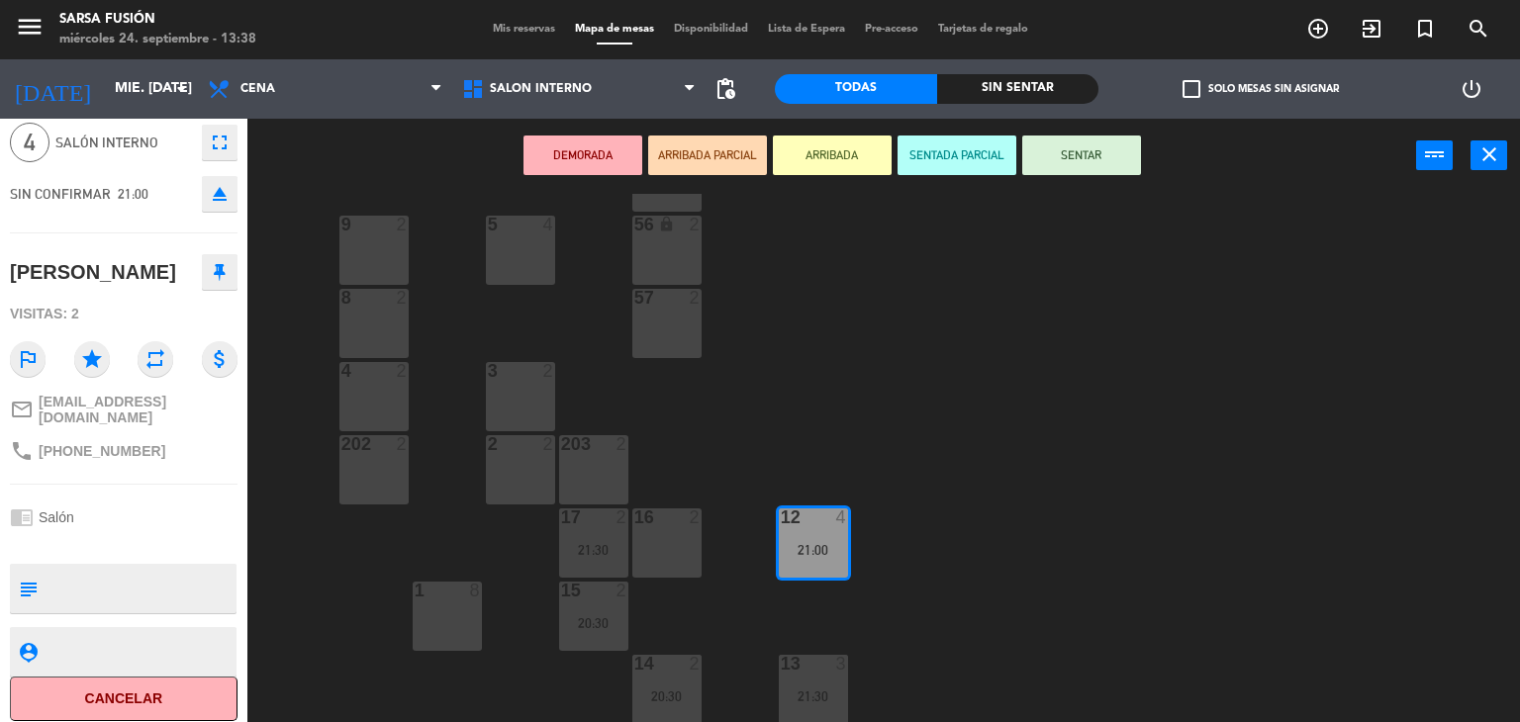
click at [287, 476] on div "6 7 21:30 7 lock 8 10 lock 2 55 2 9 2 5 4 56 lock 2 8 2 57 2 4 2 3 2 202 2 2 2 …" at bounding box center [891, 458] width 1258 height 529
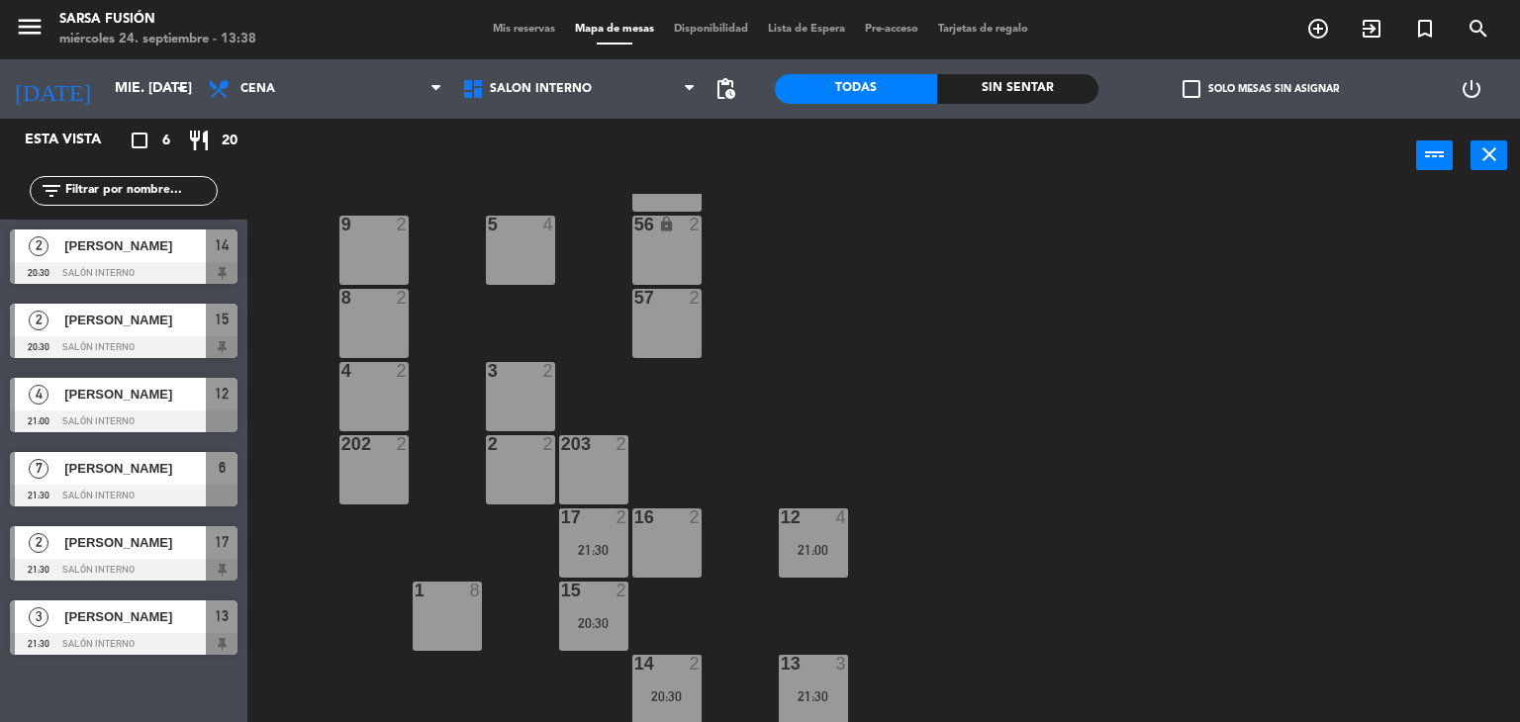
click at [164, 483] on div "[PERSON_NAME]" at bounding box center [133, 468] width 143 height 33
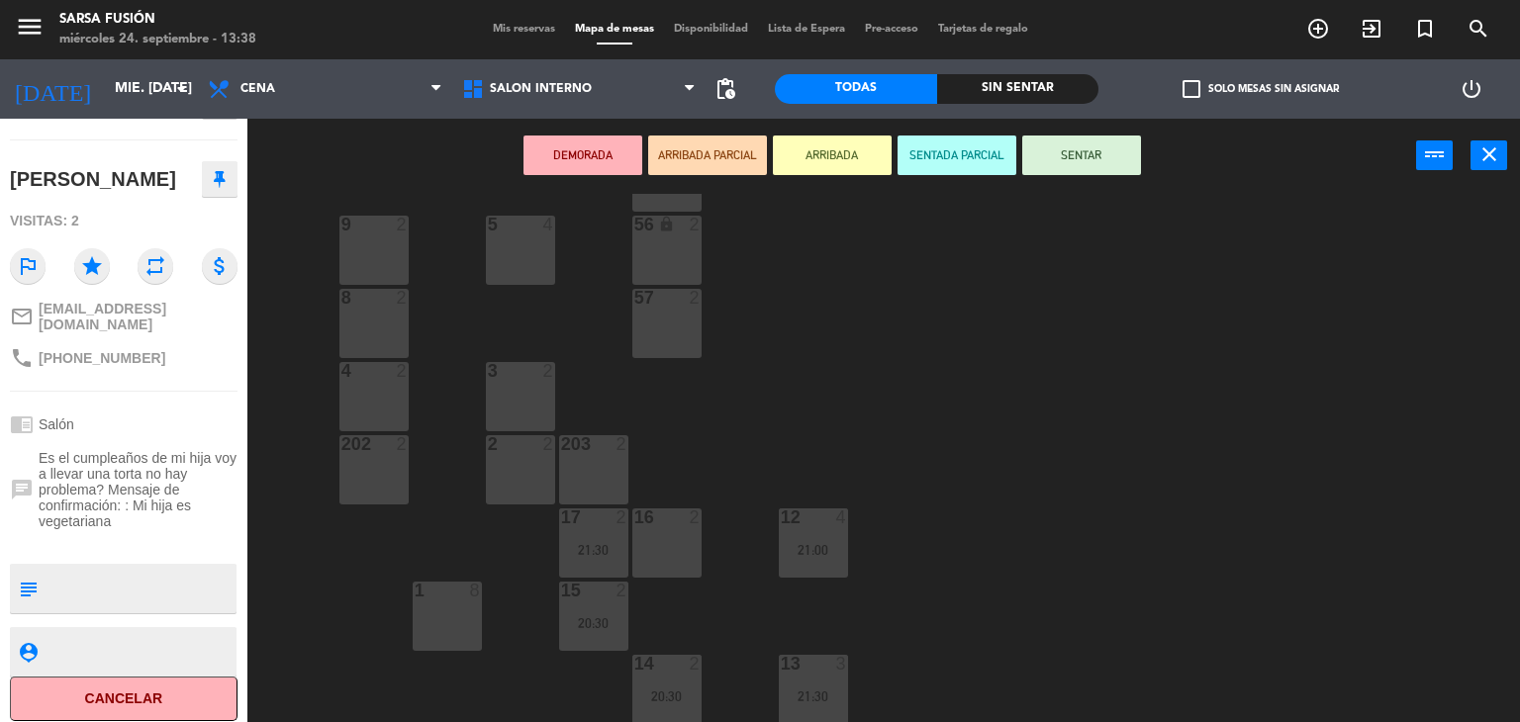
scroll to position [174, 0]
click at [287, 537] on div "6 7 21:30 7 lock 8 10 lock 2 55 2 9 2 5 4 56 lock 2 8 2 57 2 4 2 3 2 202 2 2 2 …" at bounding box center [891, 458] width 1258 height 529
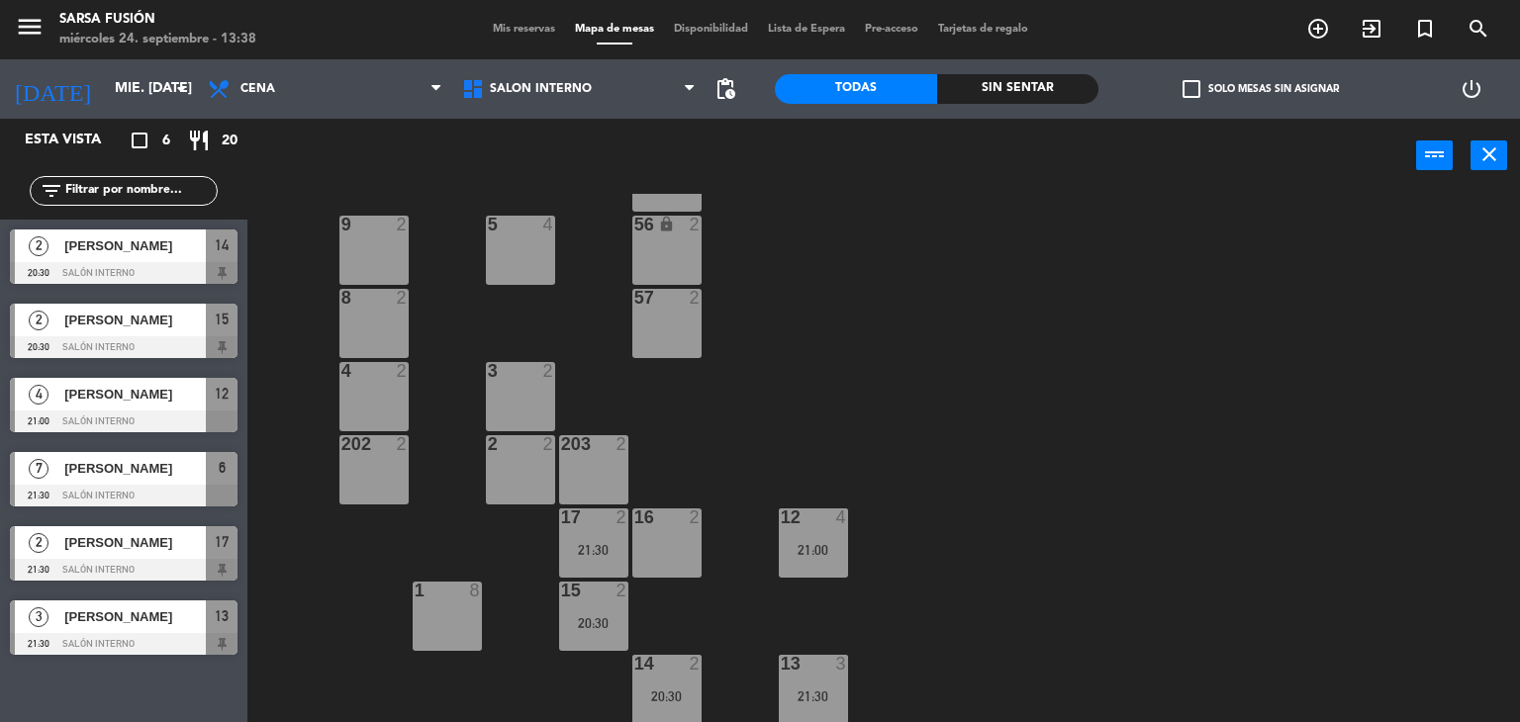
click at [148, 565] on div at bounding box center [124, 570] width 228 height 22
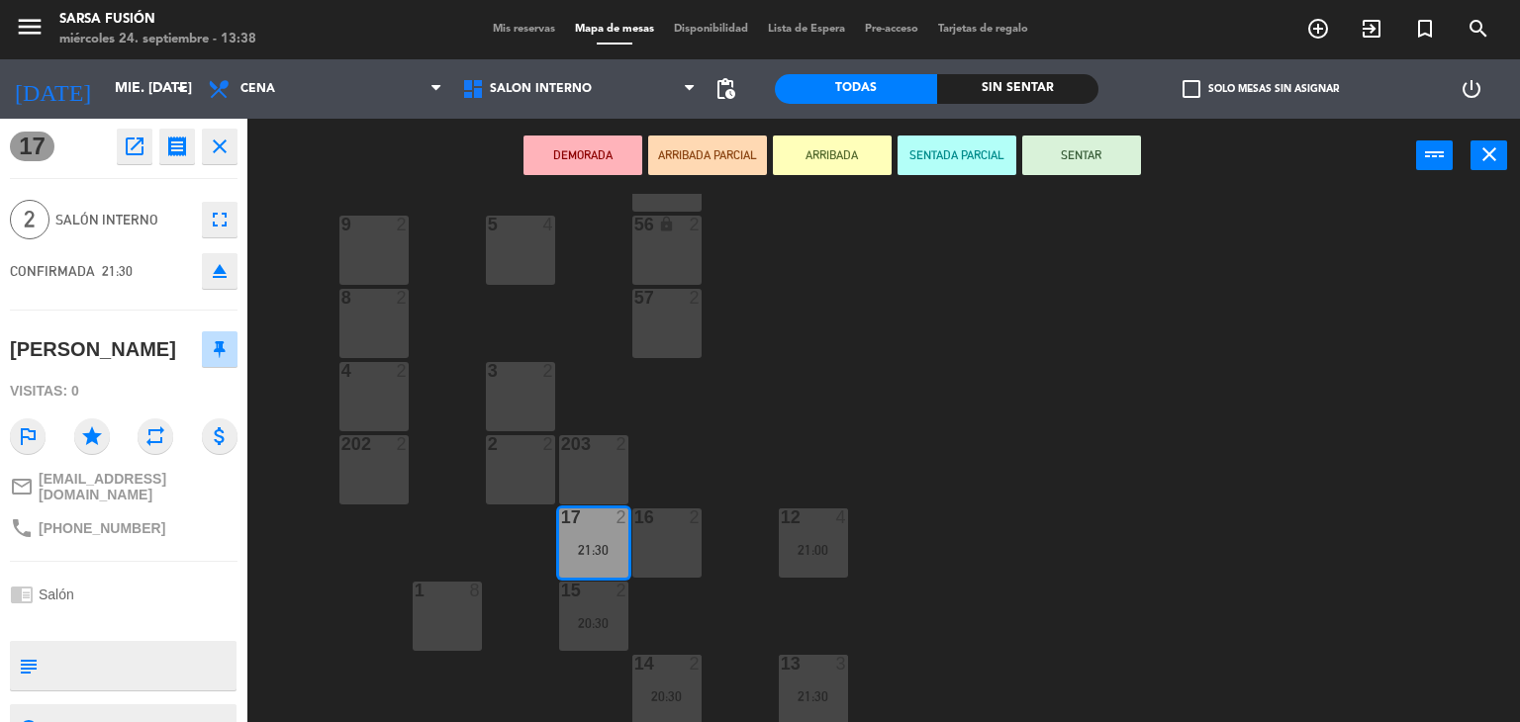
scroll to position [77, 0]
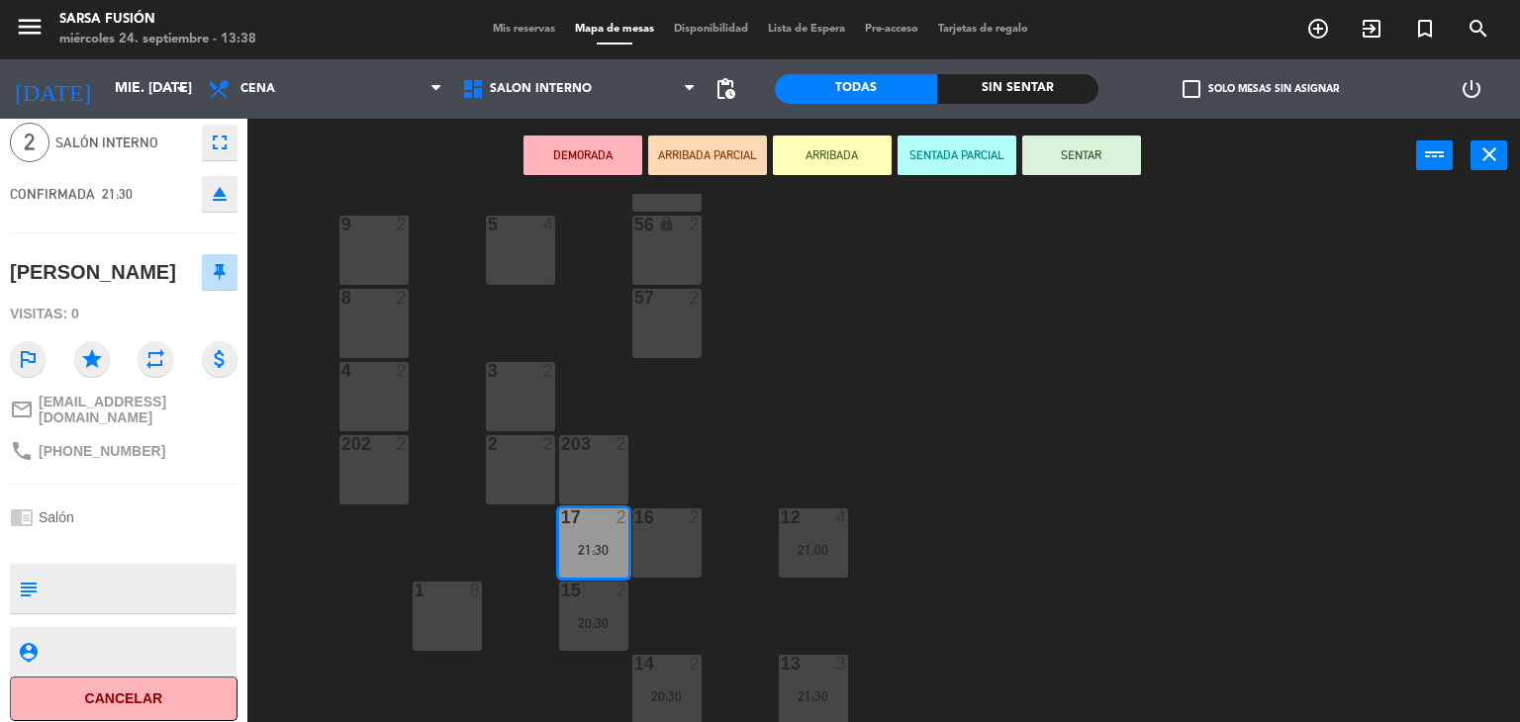
click at [291, 557] on div "6 7 21:30 7 lock 8 10 lock 2 55 2 9 2 5 4 56 lock 2 8 2 57 2 4 2 3 2 202 2 2 2 …" at bounding box center [891, 458] width 1258 height 529
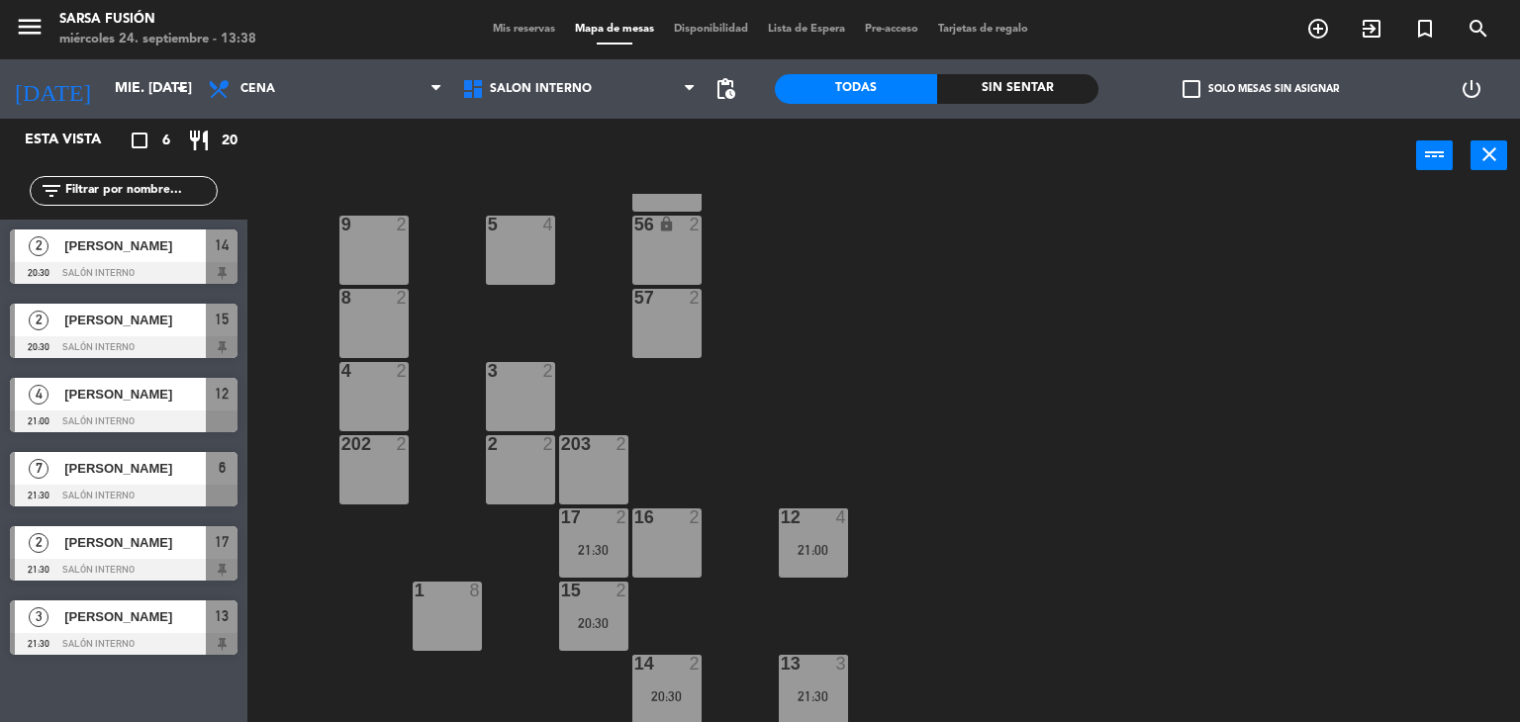
click at [151, 638] on div at bounding box center [124, 644] width 228 height 22
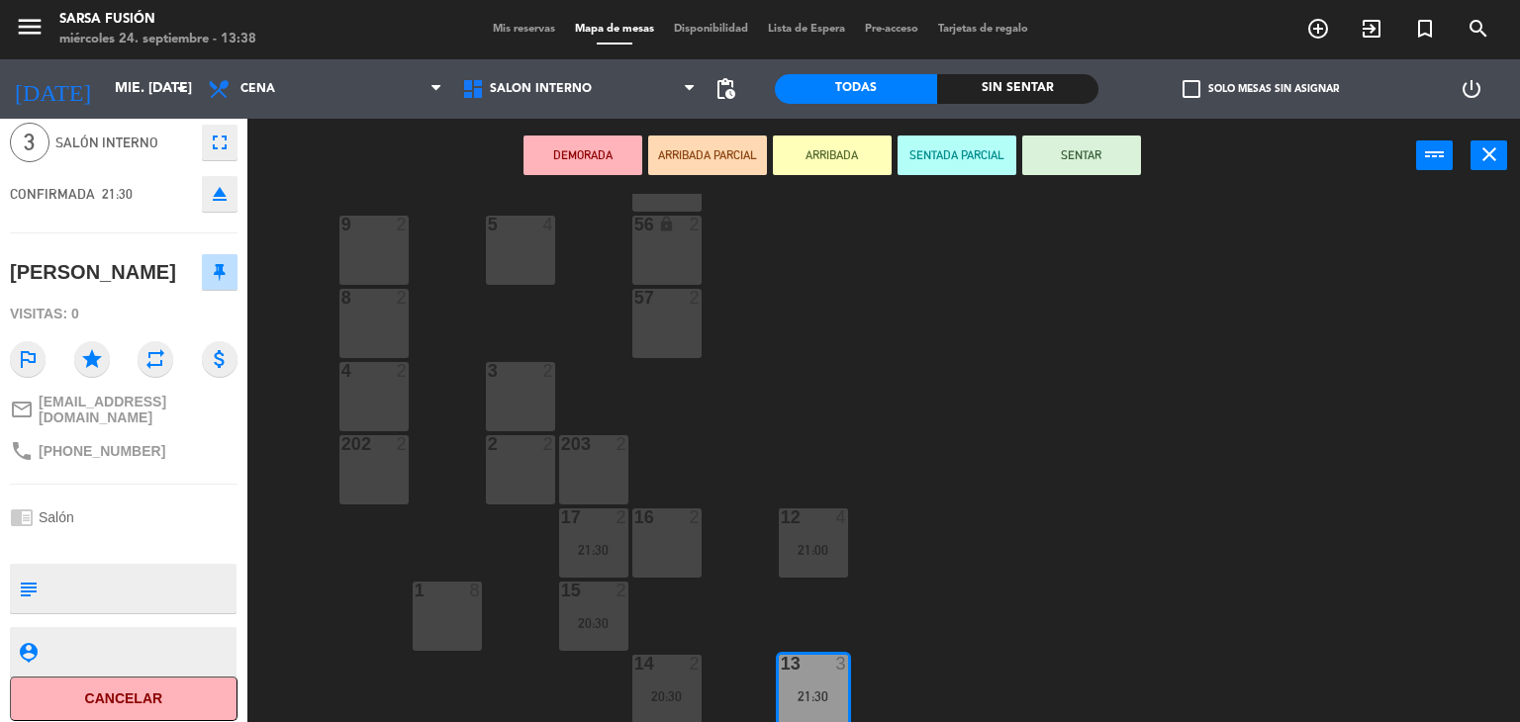
click at [322, 594] on div "6 7 21:30 7 lock 8 10 lock 2 55 2 9 2 5 4 56 lock 2 8 2 57 2 4 2 3 2 202 2 2 2 …" at bounding box center [891, 458] width 1258 height 529
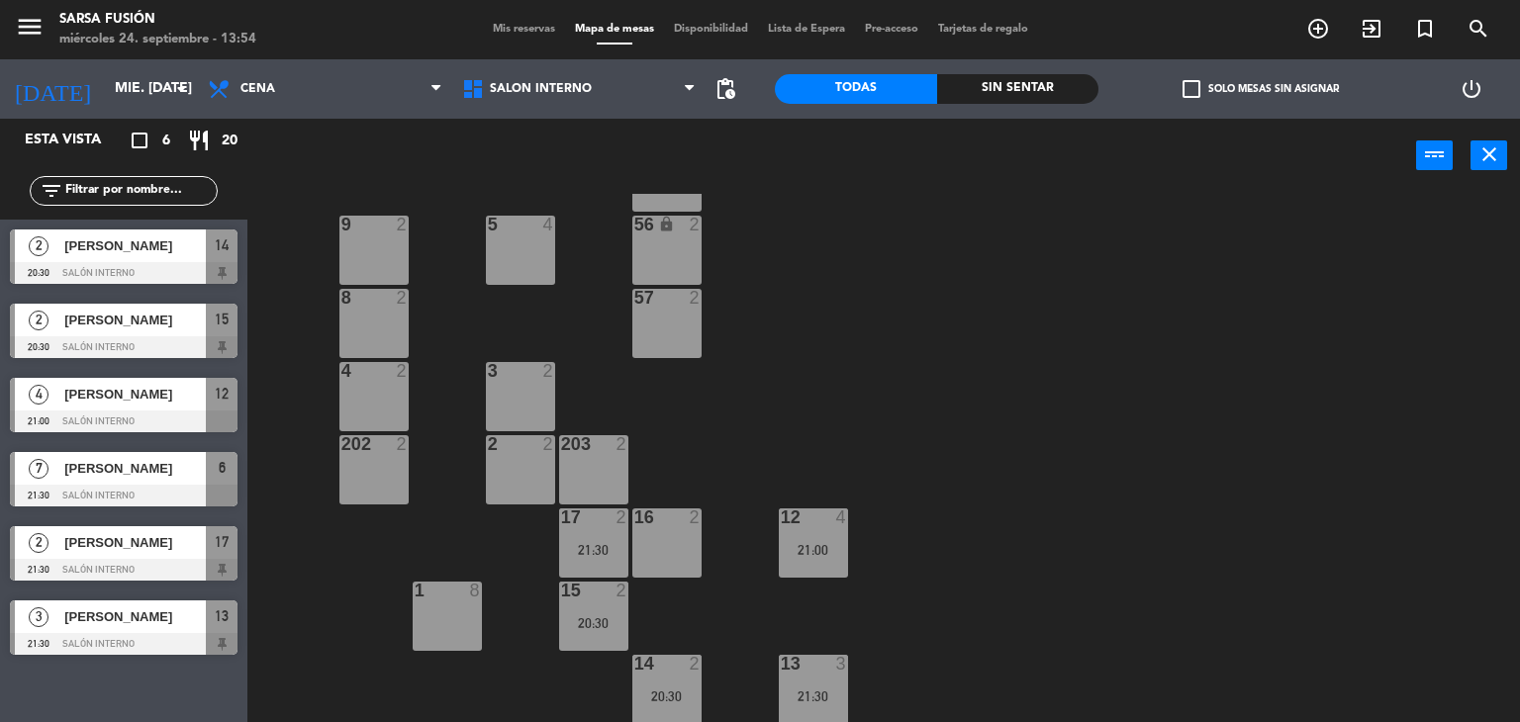
click at [1019, 380] on div "6 7 21:30 7 lock 8 10 lock 2 55 2 9 2 5 4 56 lock 2 8 2 57 2 4 2 3 2 202 2 2 2 …" at bounding box center [891, 458] width 1258 height 529
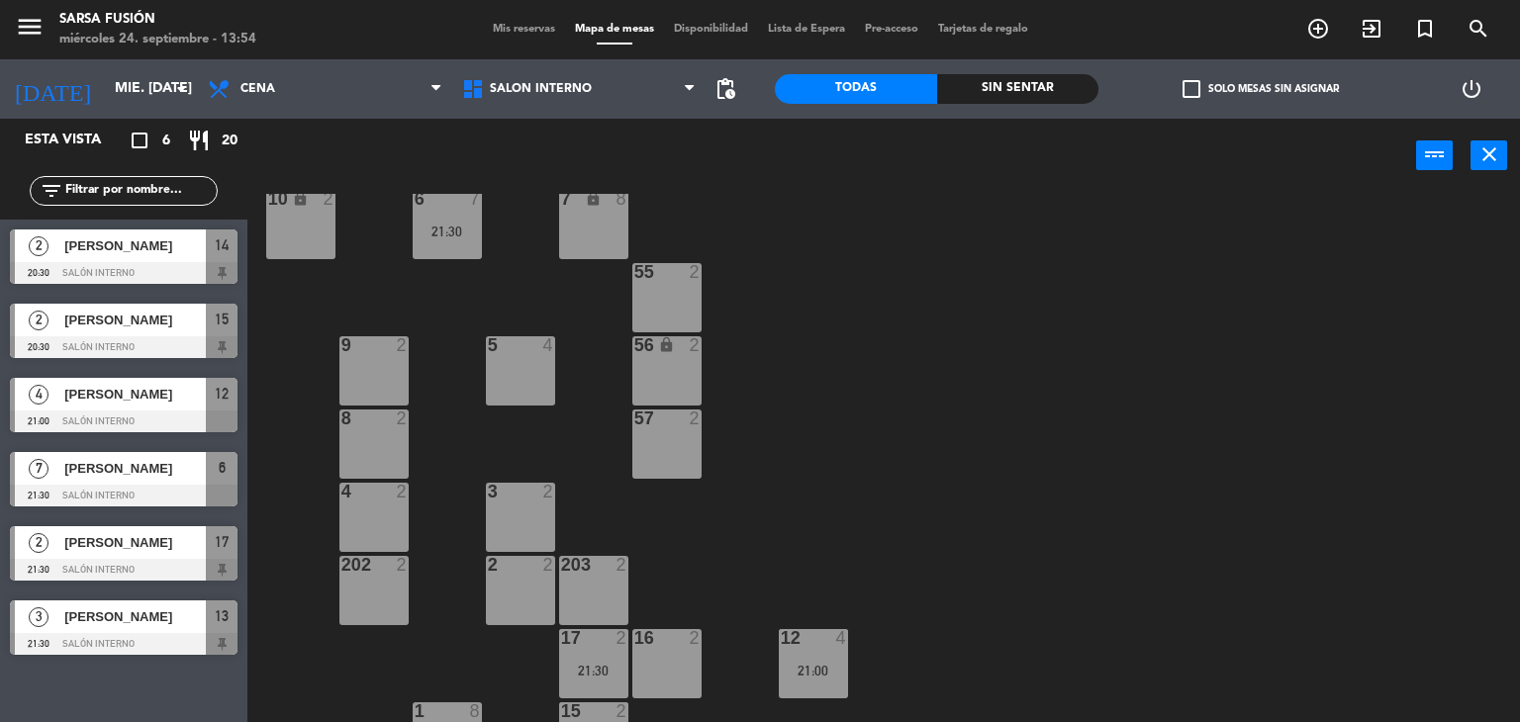
scroll to position [160, 0]
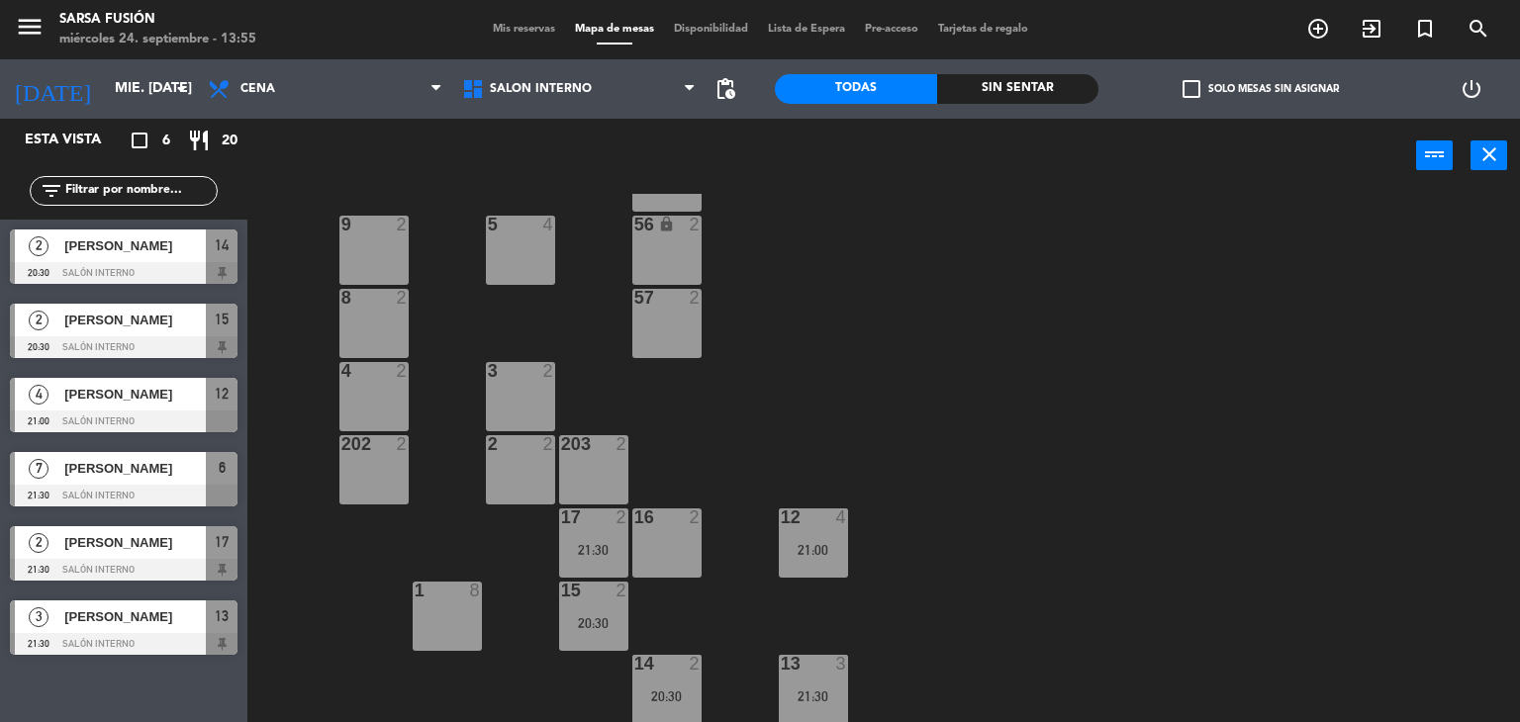
click at [1019, 380] on div "6 7 21:30 7 lock 8 10 lock 2 55 2 9 2 5 4 56 lock 2 8 2 57 2 4 2 3 2 202 2 2 2 …" at bounding box center [891, 458] width 1258 height 529
